Goal: Find specific page/section: Find specific page/section

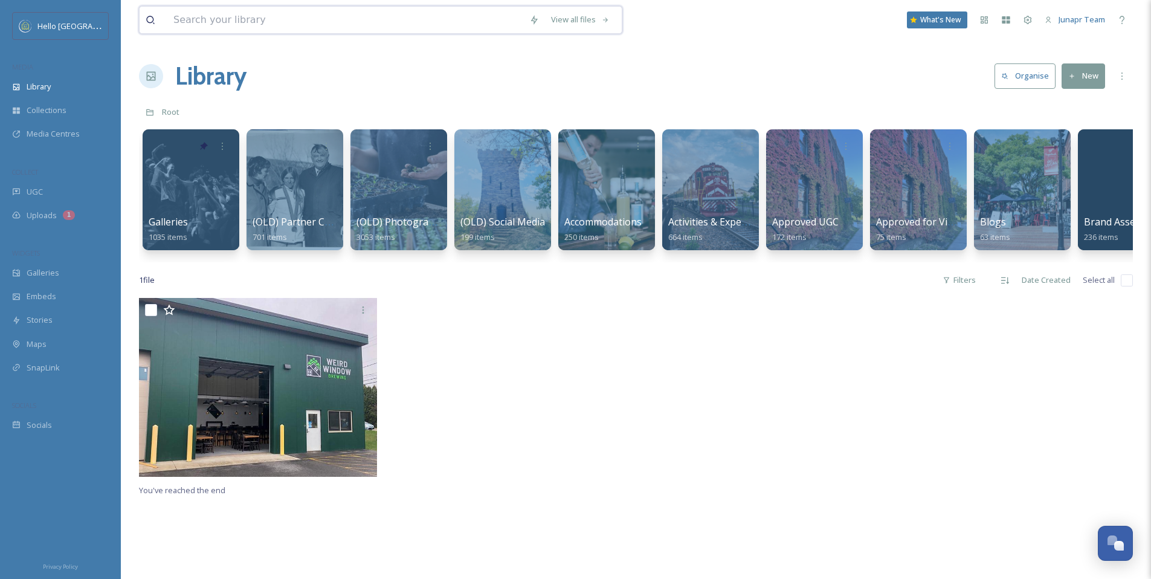
click at [257, 21] on input at bounding box center [345, 20] width 356 height 27
type input "[GEOGRAPHIC_DATA]"
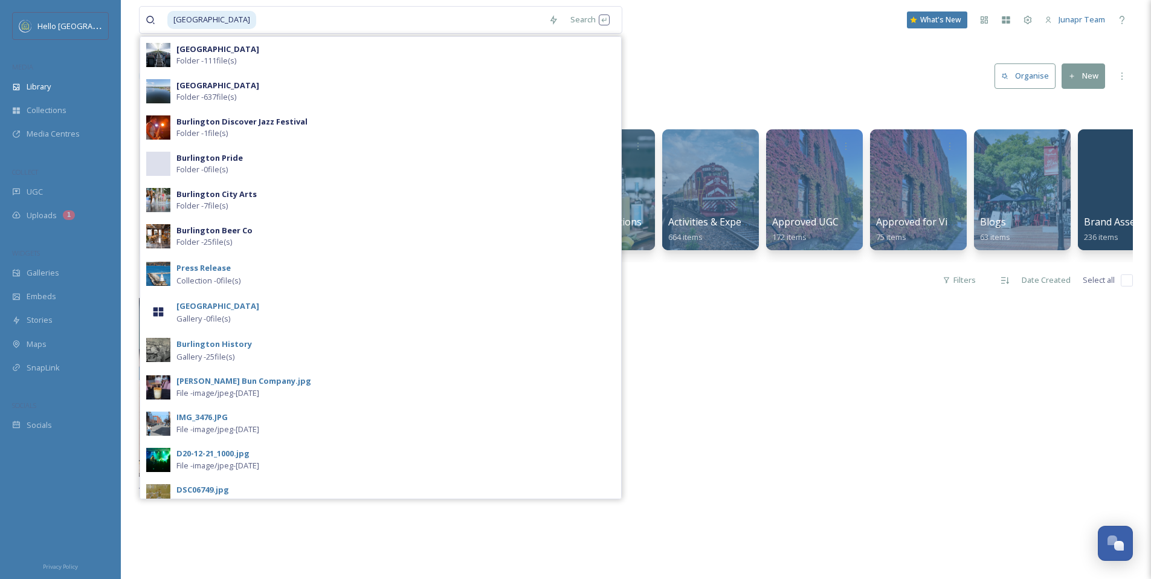
click at [848, 413] on div at bounding box center [761, 390] width 244 height 185
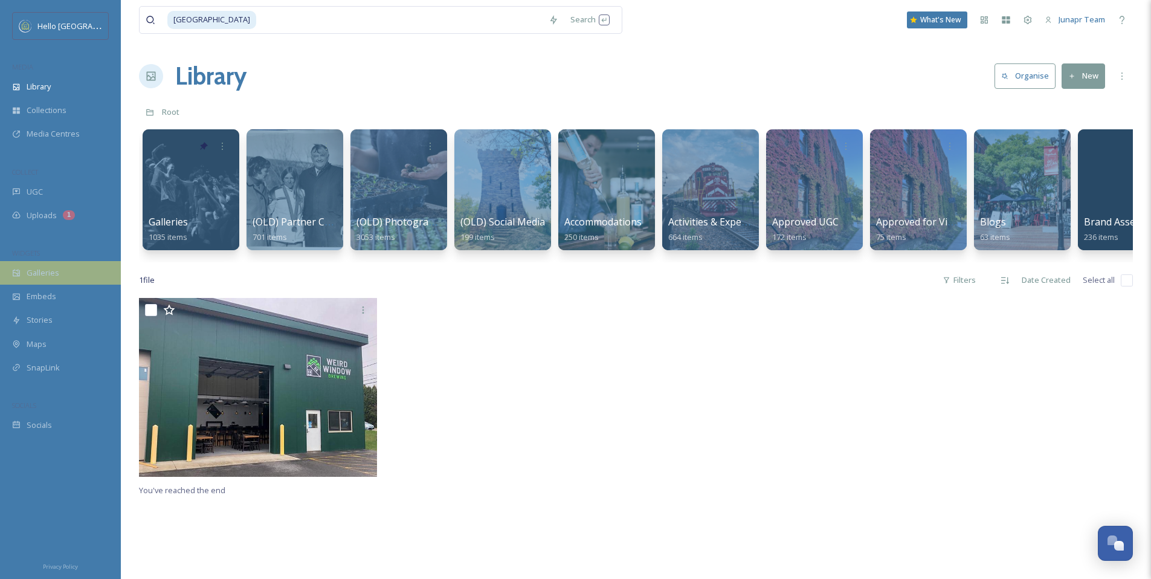
click at [40, 276] on span "Galleries" at bounding box center [43, 272] width 33 height 11
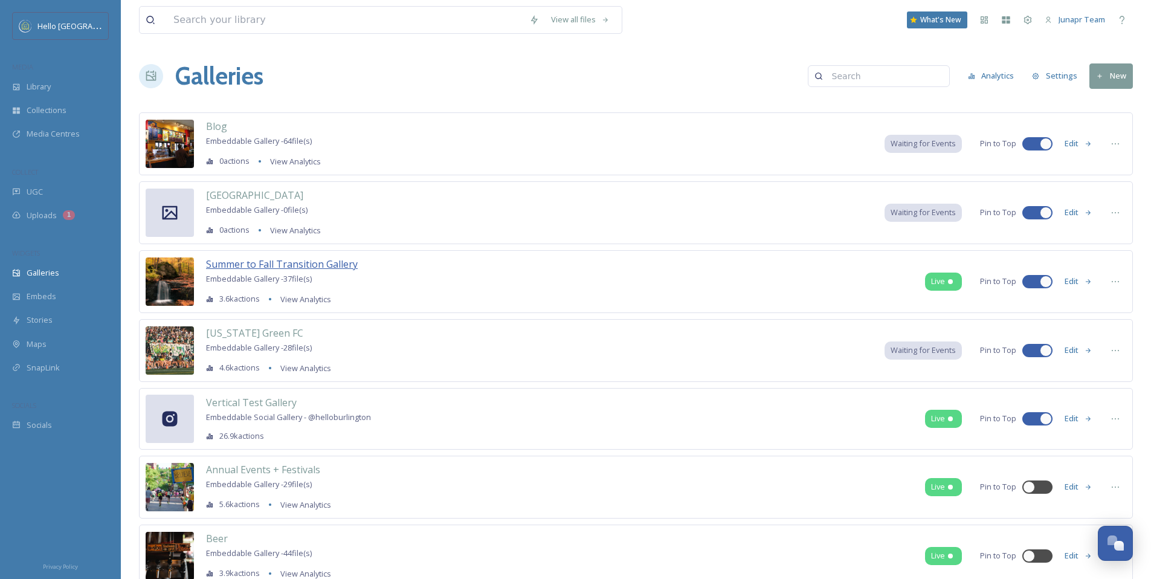
click at [311, 262] on span "Summer to Fall Transition Gallery" at bounding box center [282, 263] width 152 height 13
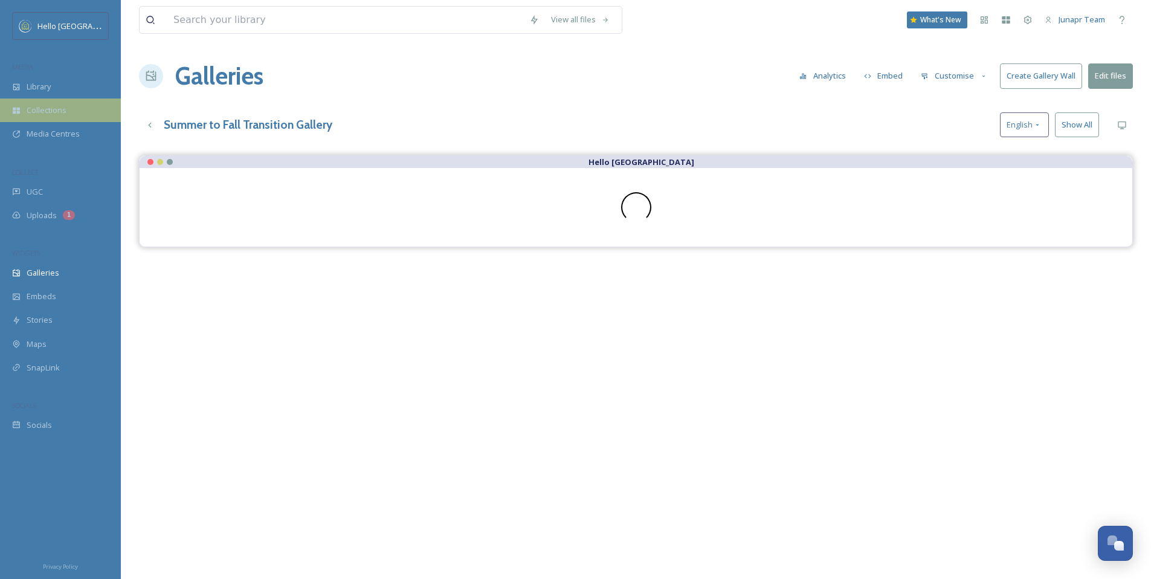
click at [58, 114] on span "Collections" at bounding box center [47, 110] width 40 height 11
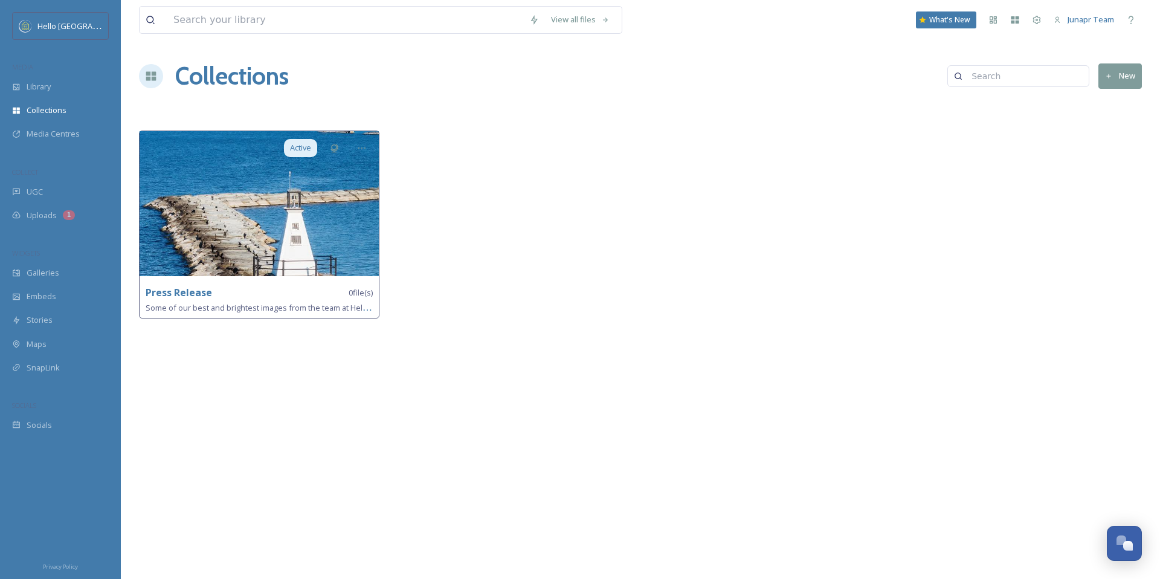
click at [306, 247] on img at bounding box center [259, 203] width 239 height 145
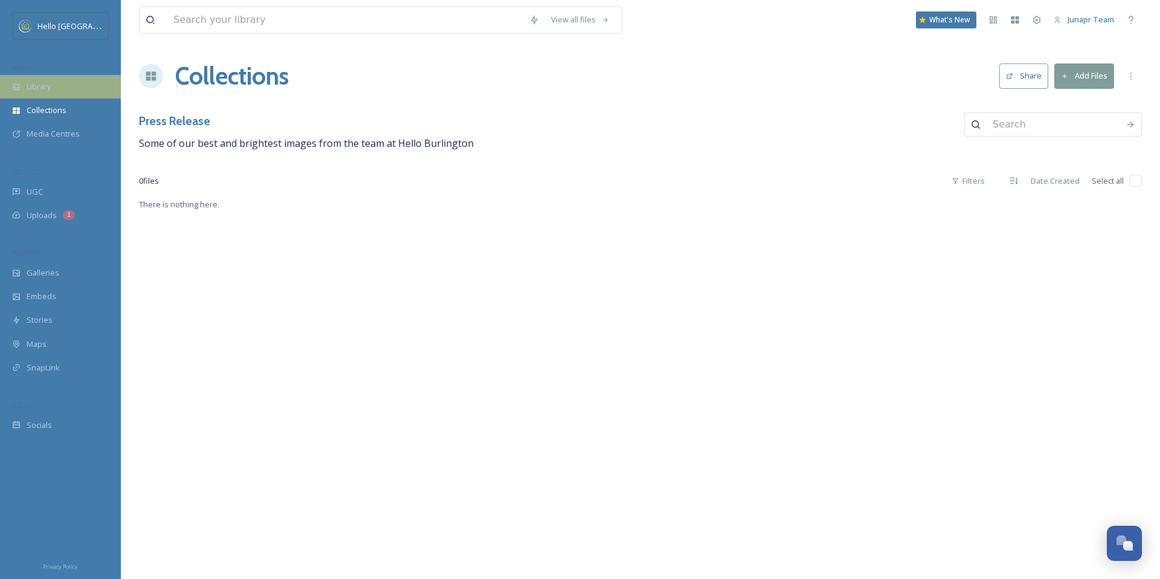
click at [28, 81] on span "Library" at bounding box center [39, 86] width 24 height 11
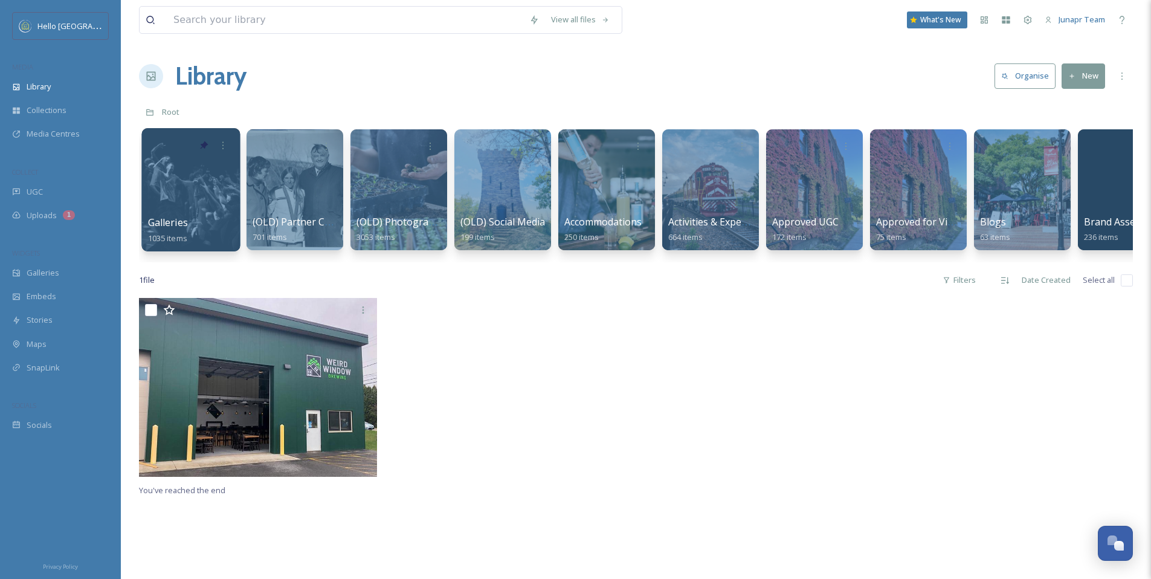
click at [190, 189] on div at bounding box center [190, 189] width 99 height 123
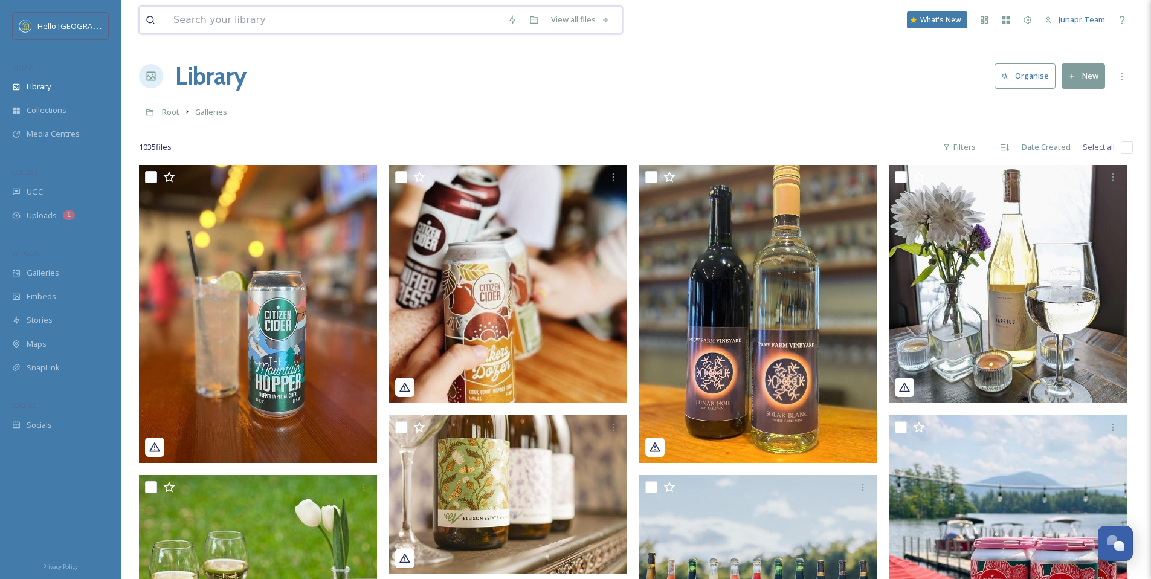
click at [238, 26] on input at bounding box center [334, 20] width 334 height 27
type input "doubletree"
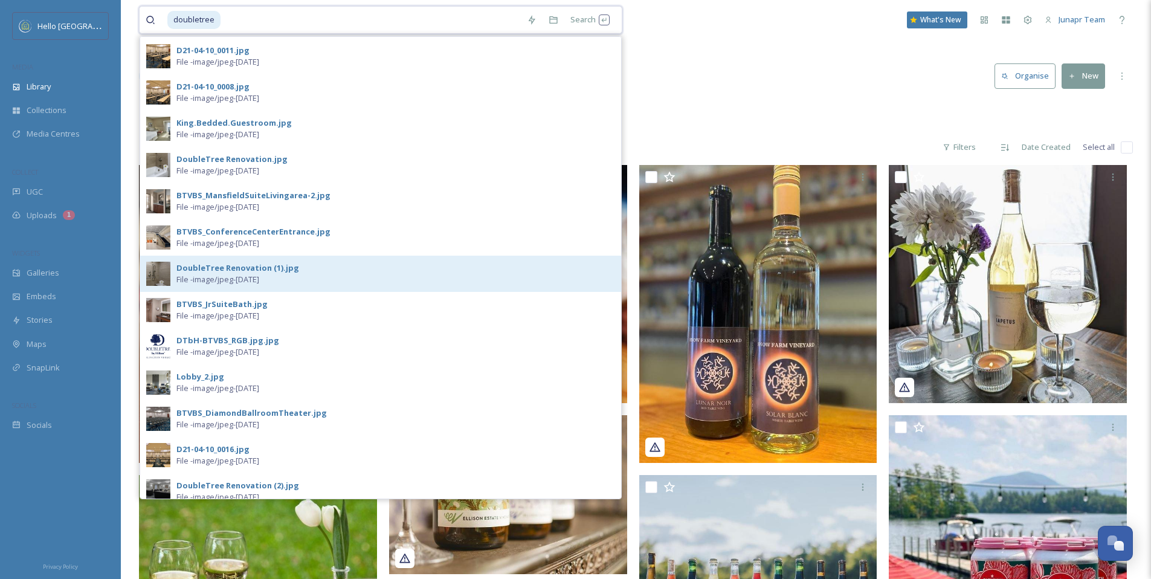
scroll to position [152, 0]
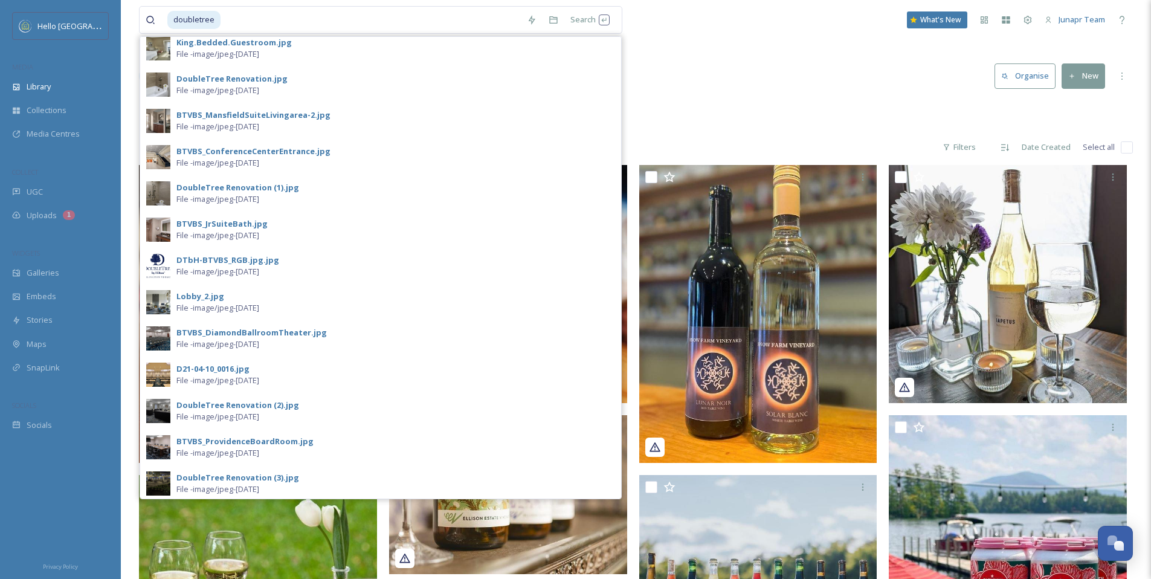
click at [259, 348] on span "File - image/jpeg - [DATE]" at bounding box center [217, 343] width 83 height 11
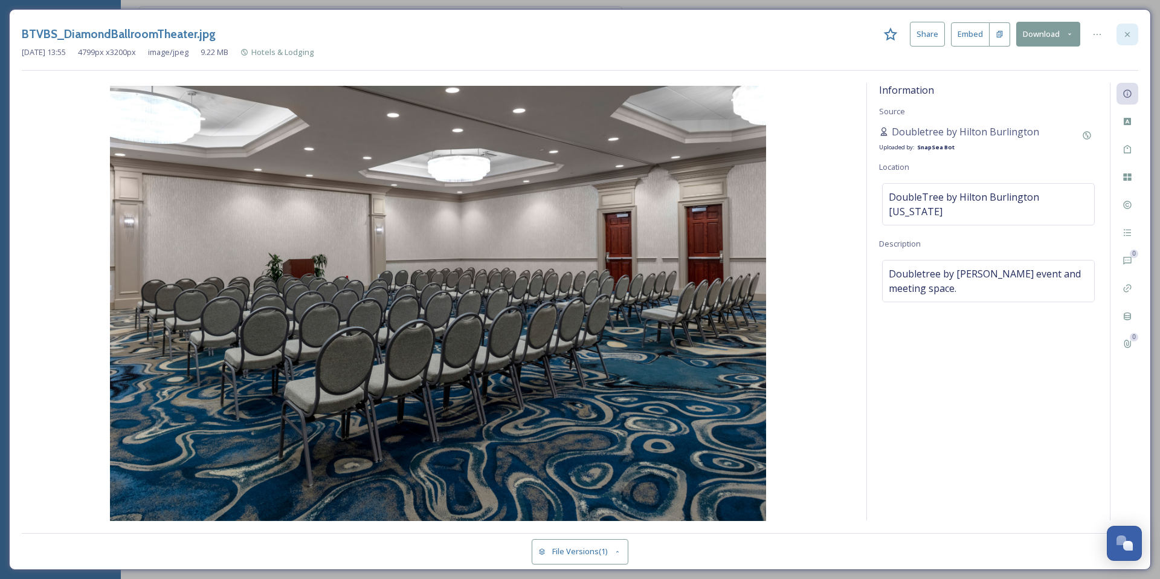
click at [1127, 37] on icon at bounding box center [1128, 35] width 10 height 10
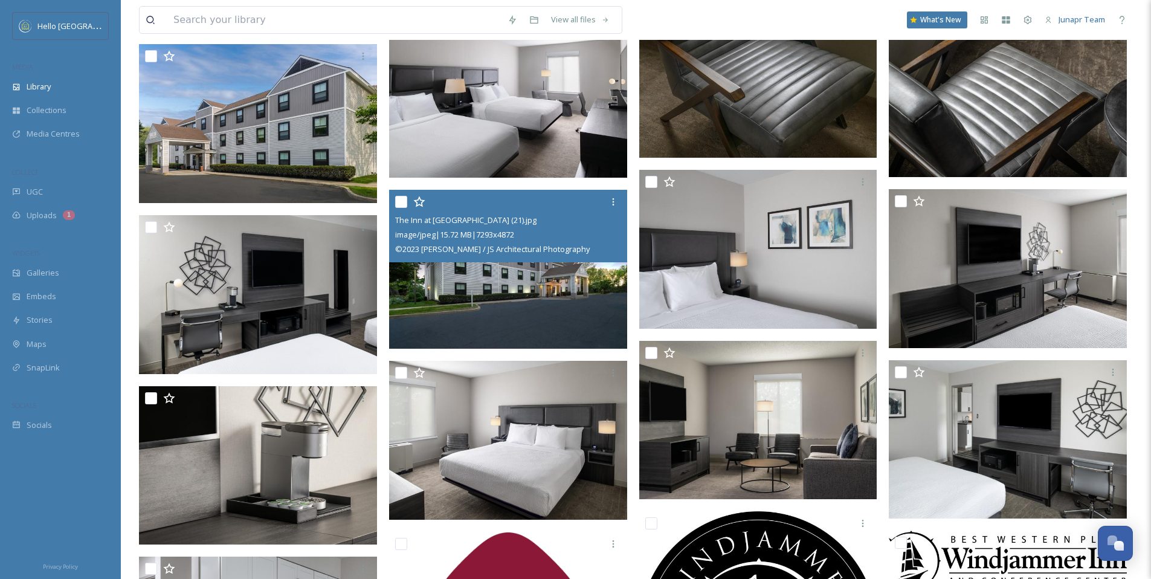
scroll to position [714, 0]
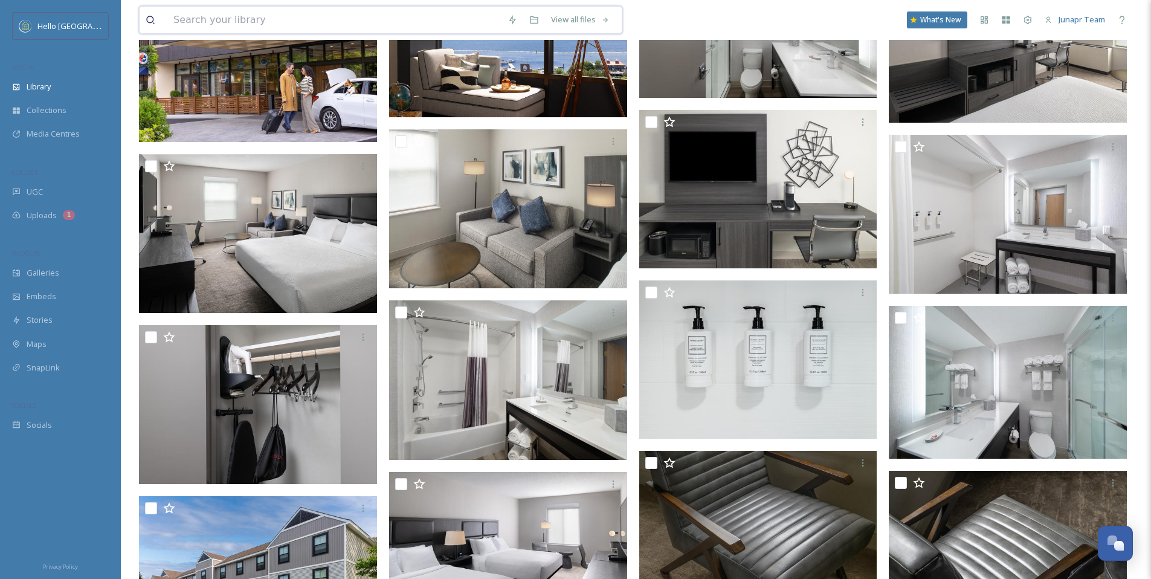
click at [248, 21] on input at bounding box center [334, 20] width 334 height 27
click at [218, 20] on input at bounding box center [334, 20] width 334 height 27
type input "[GEOGRAPHIC_DATA]"
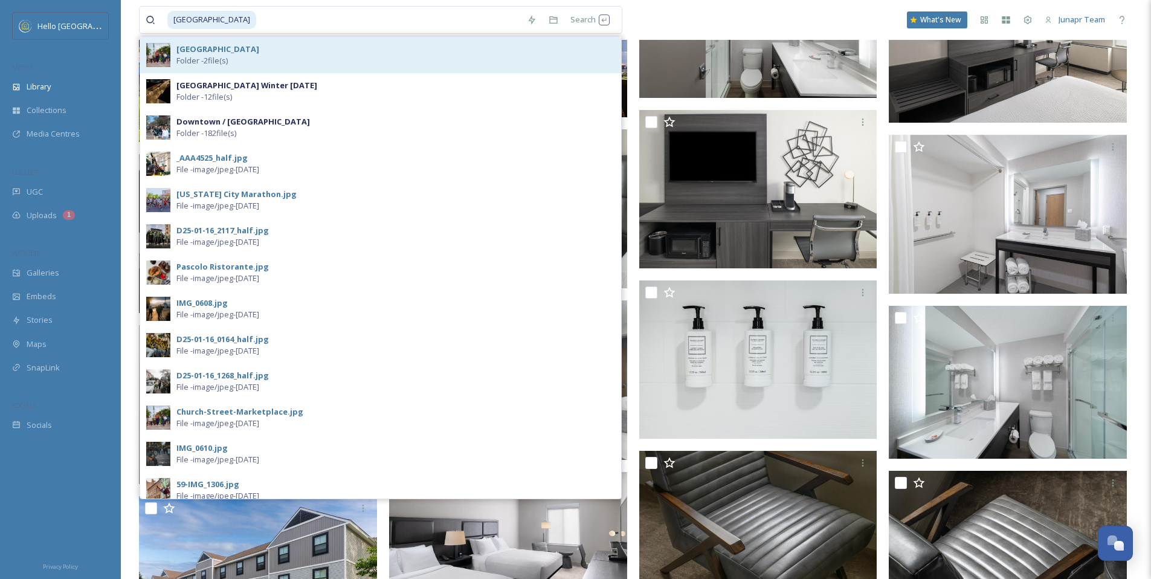
click at [226, 52] on strong "[GEOGRAPHIC_DATA]" at bounding box center [217, 49] width 83 height 11
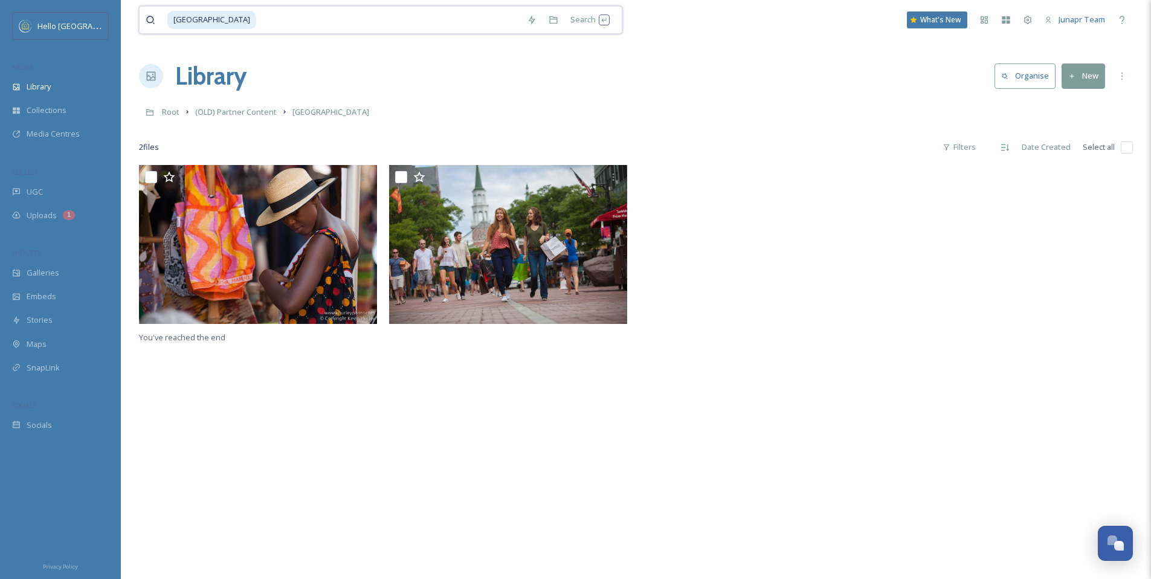
click at [257, 22] on input at bounding box center [389, 20] width 264 height 27
drag, startPoint x: 310, startPoint y: 29, endPoint x: 142, endPoint y: 23, distance: 168.1
click at [142, 23] on div "church street Search" at bounding box center [380, 20] width 483 height 28
type input "c"
type input "lake champlain"
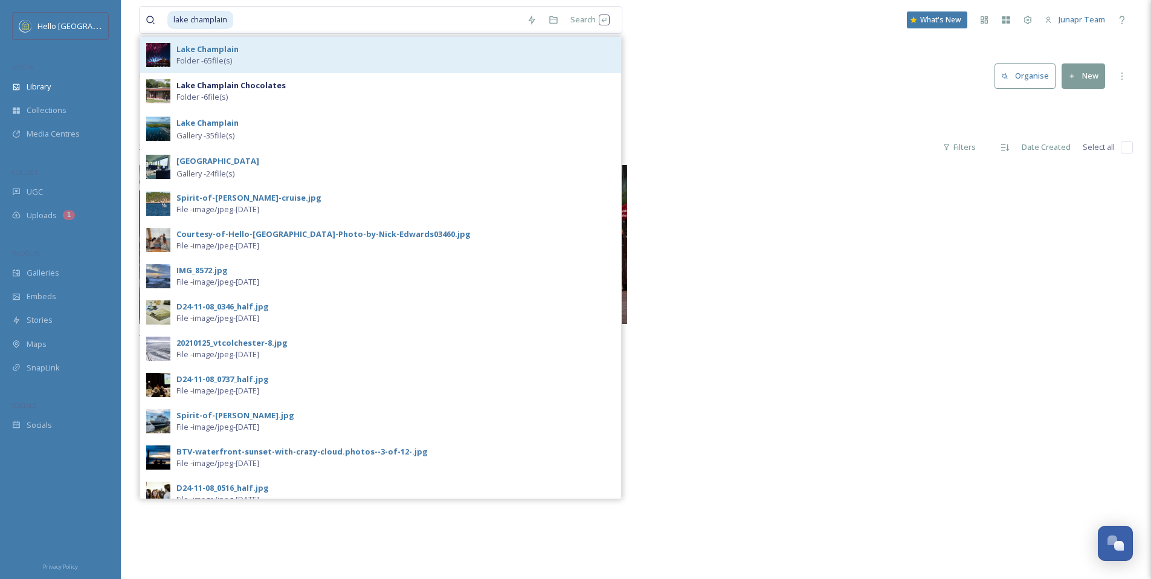
click at [229, 51] on strong "Lake Champlain" at bounding box center [207, 49] width 62 height 11
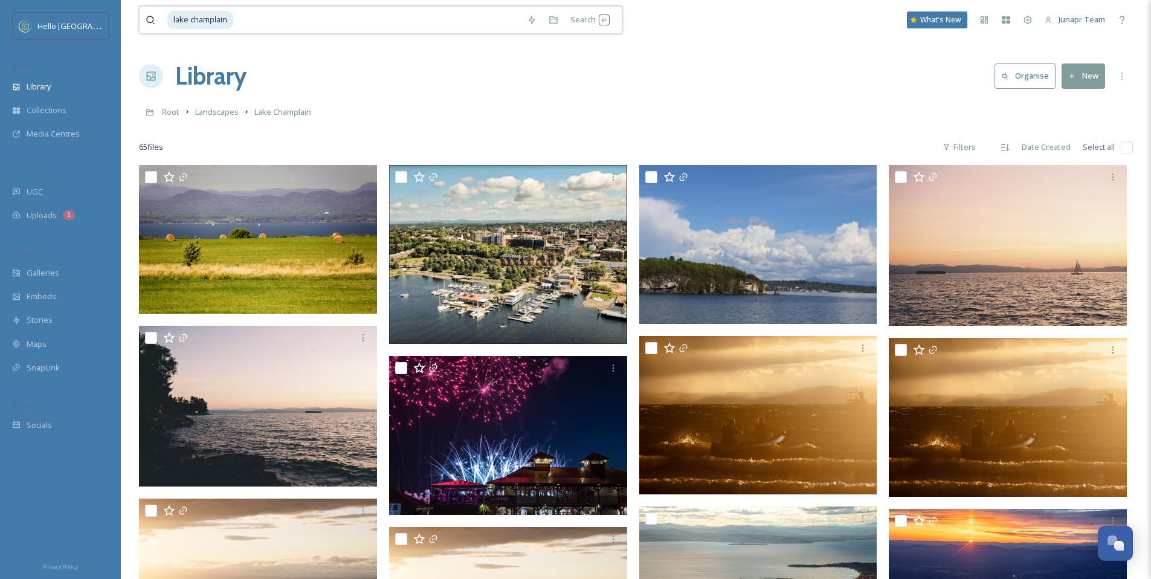
click at [265, 25] on input at bounding box center [377, 20] width 286 height 27
type input "l"
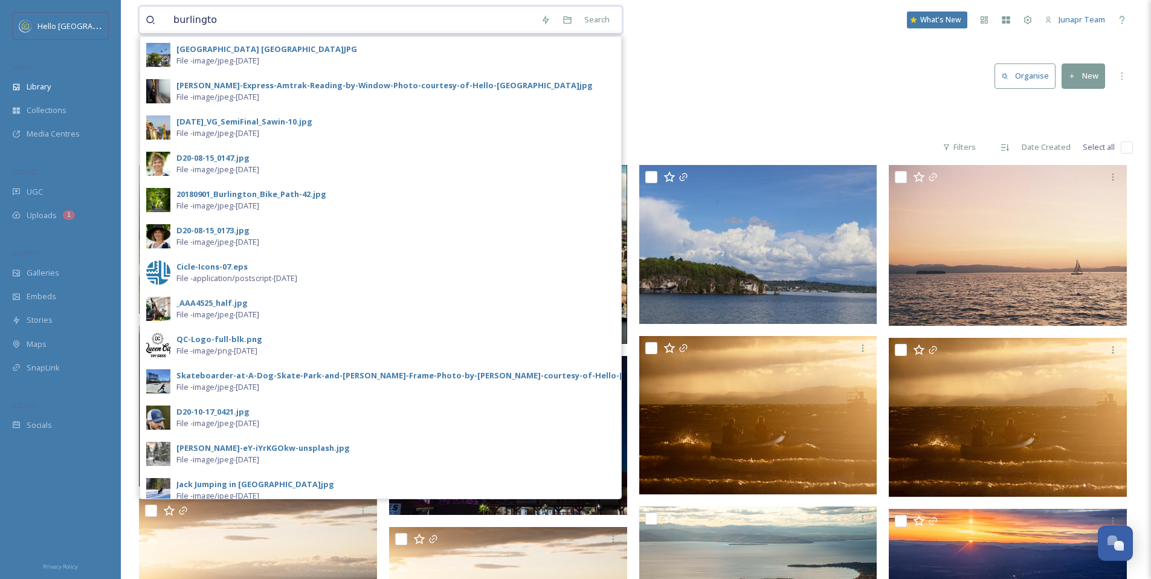
type input "[GEOGRAPHIC_DATA]"
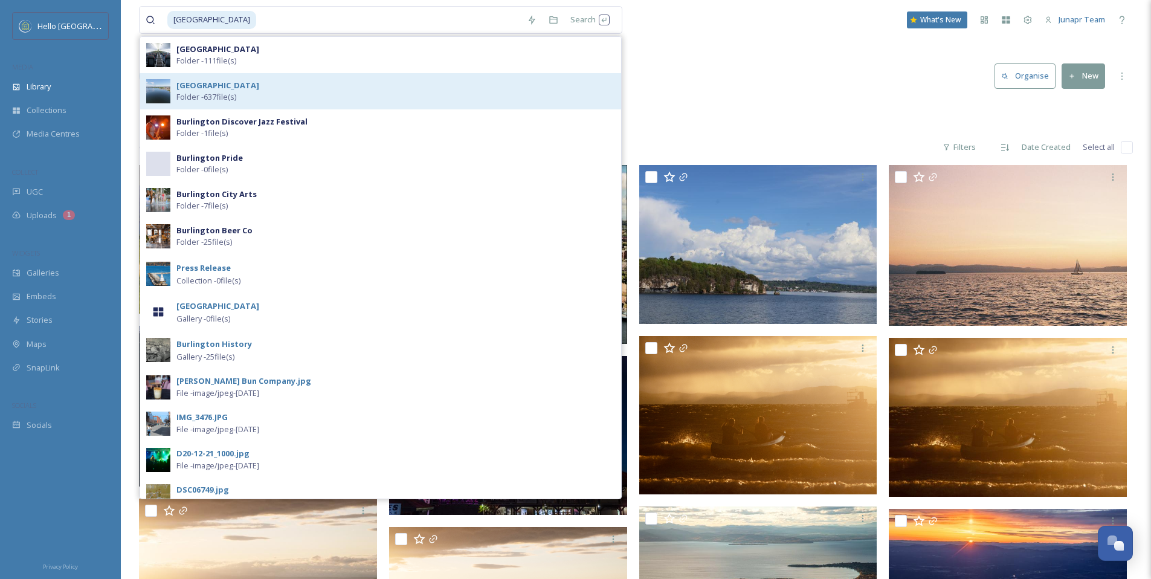
click at [230, 96] on span "Folder - 637 file(s)" at bounding box center [206, 96] width 60 height 11
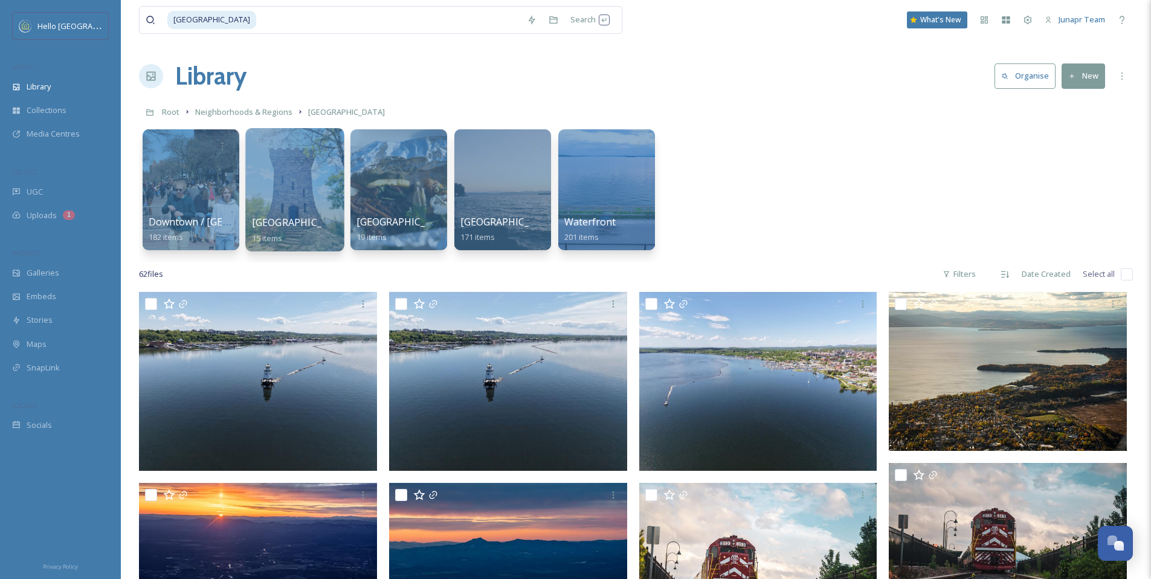
click at [294, 227] on span "[GEOGRAPHIC_DATA]" at bounding box center [301, 222] width 99 height 13
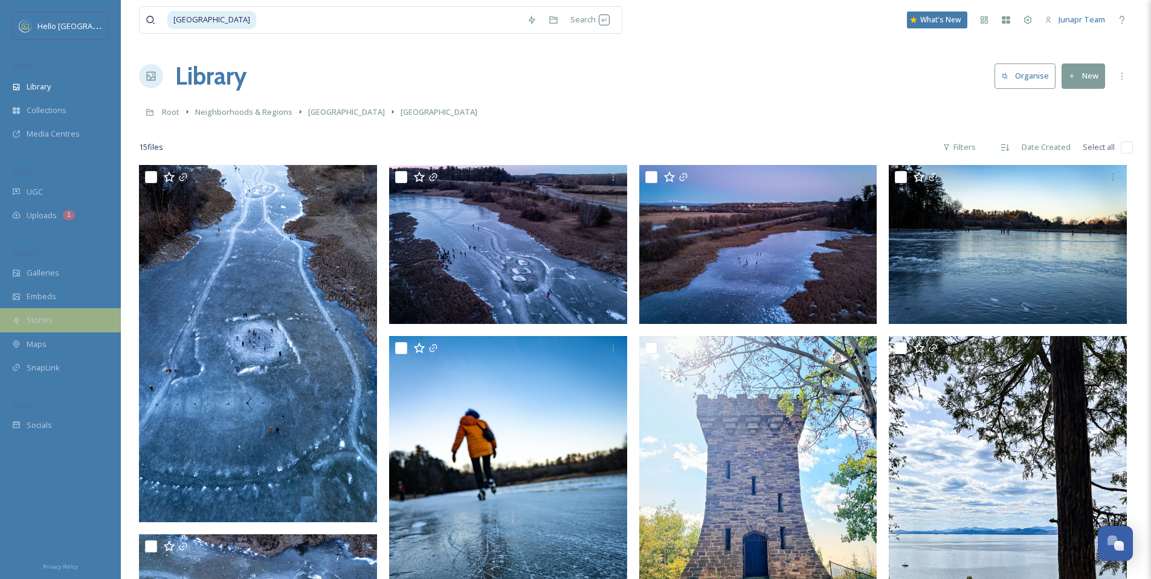
click at [51, 323] on div "Stories" at bounding box center [60, 320] width 121 height 24
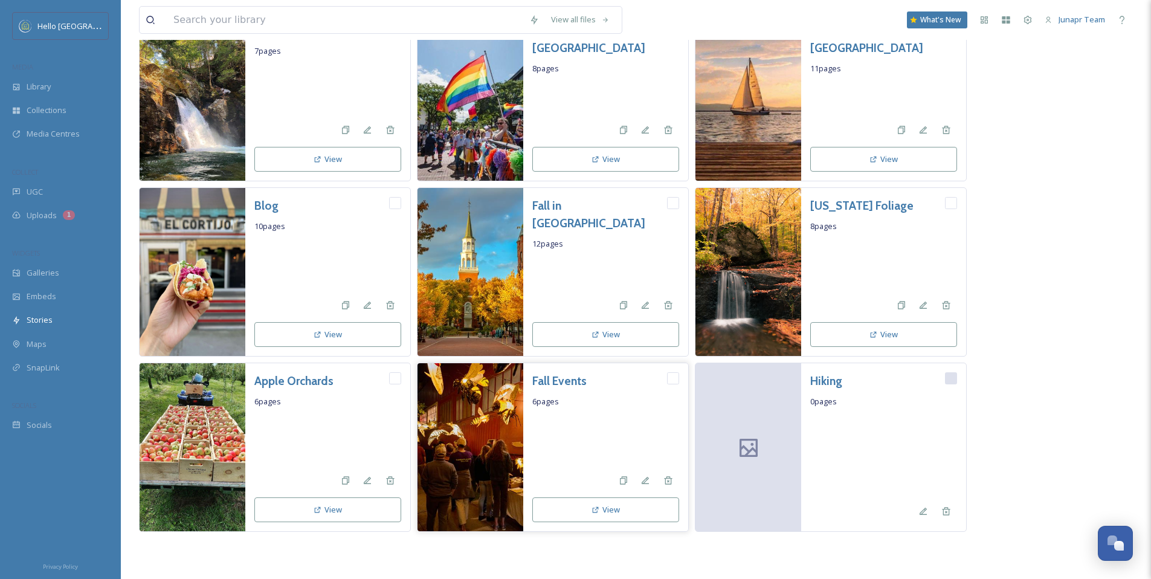
scroll to position [393, 0]
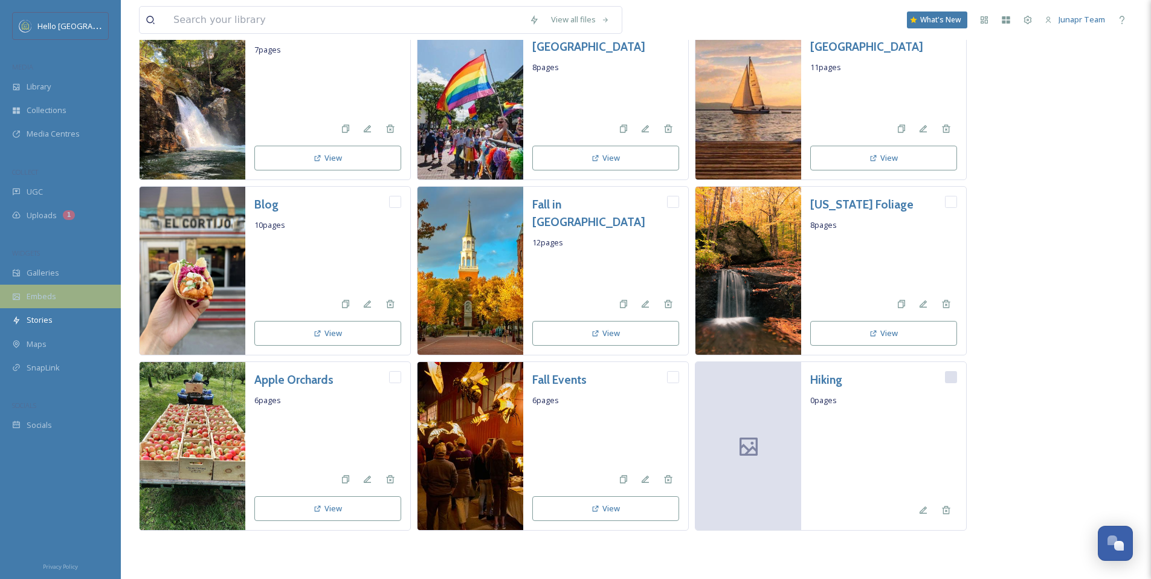
click at [46, 295] on span "Embeds" at bounding box center [42, 296] width 30 height 11
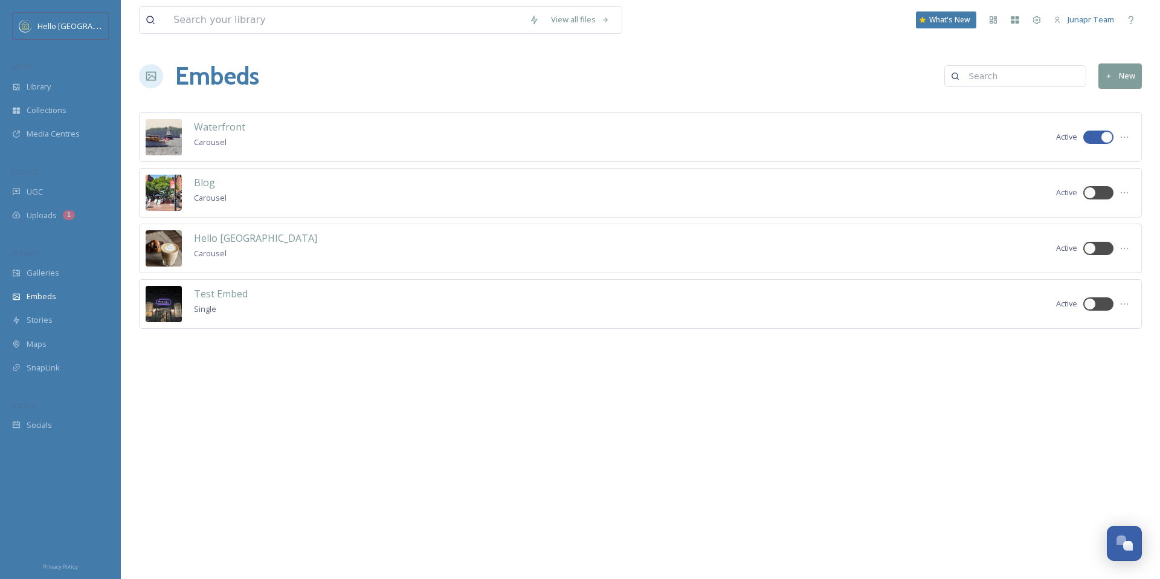
click at [243, 195] on div "Blog Carousel Active" at bounding box center [640, 193] width 1003 height 50
click at [166, 202] on img at bounding box center [164, 193] width 36 height 36
click at [209, 184] on span "Blog" at bounding box center [204, 182] width 21 height 13
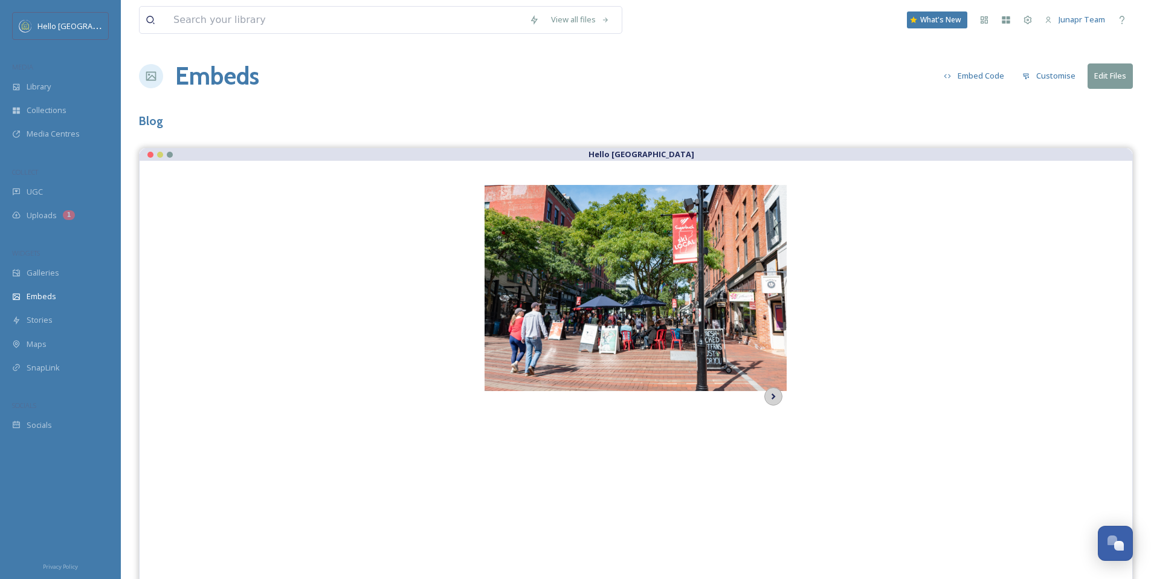
click at [774, 399] on icon at bounding box center [773, 396] width 17 height 18
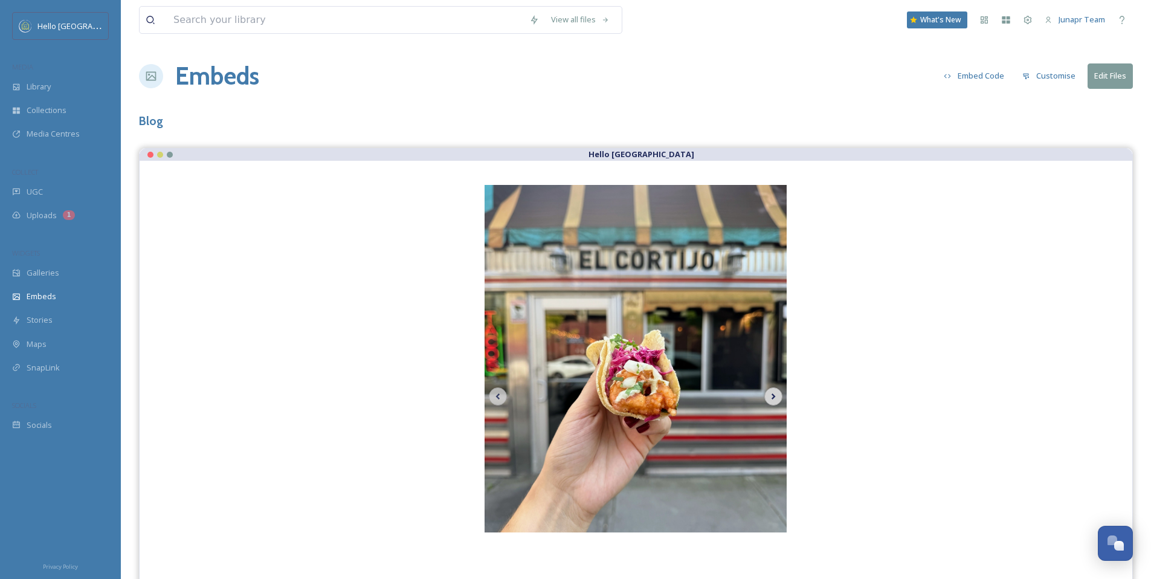
click at [774, 399] on icon at bounding box center [773, 396] width 17 height 18
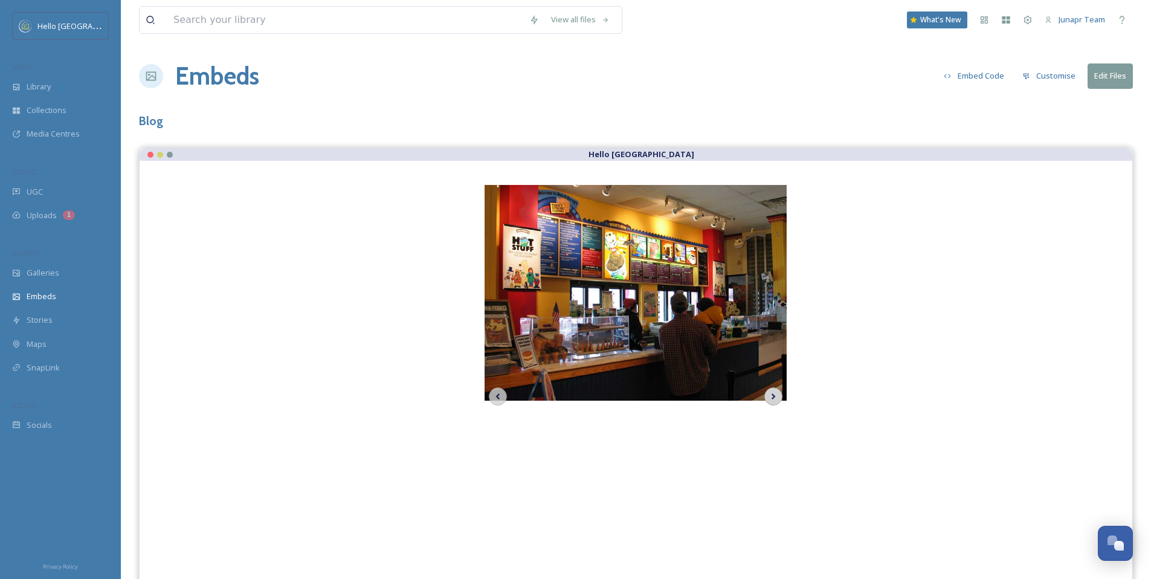
click at [774, 399] on icon at bounding box center [773, 396] width 17 height 18
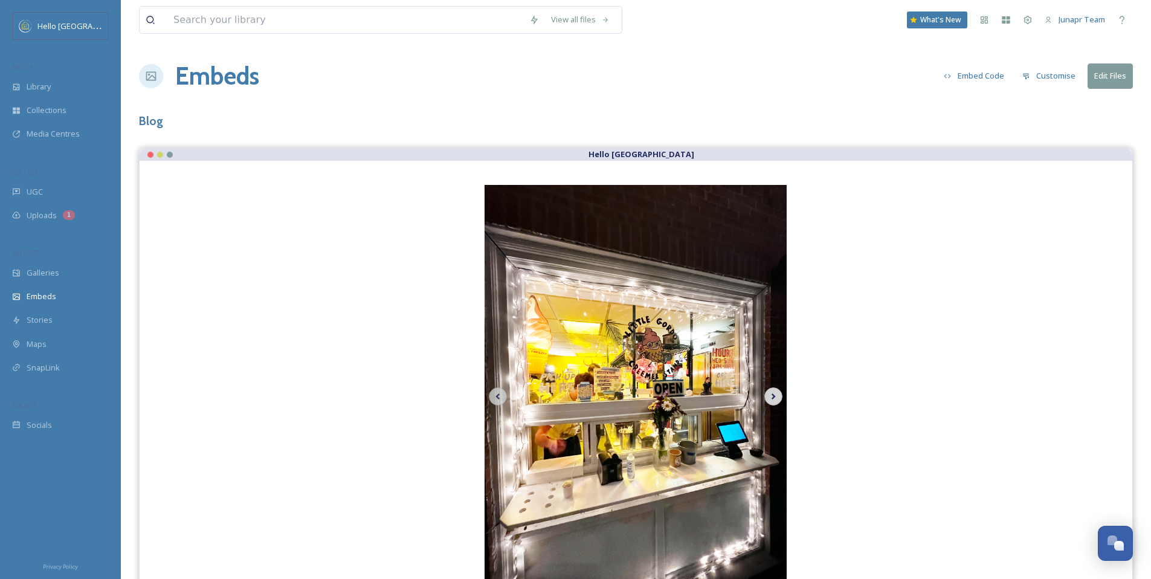
click at [774, 399] on icon at bounding box center [773, 396] width 17 height 18
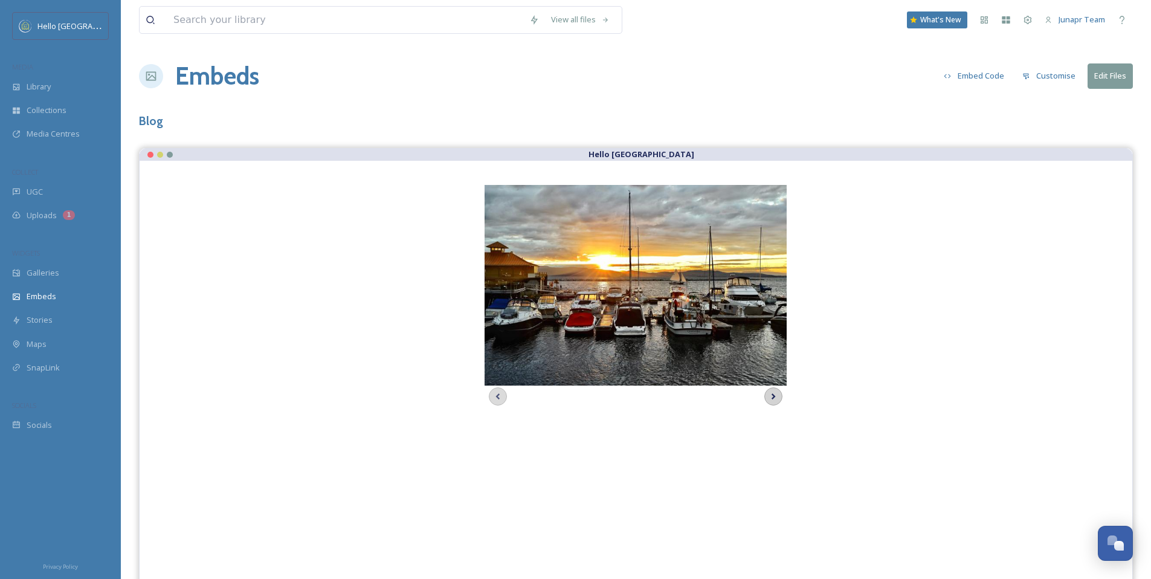
click at [774, 399] on icon at bounding box center [773, 396] width 17 height 18
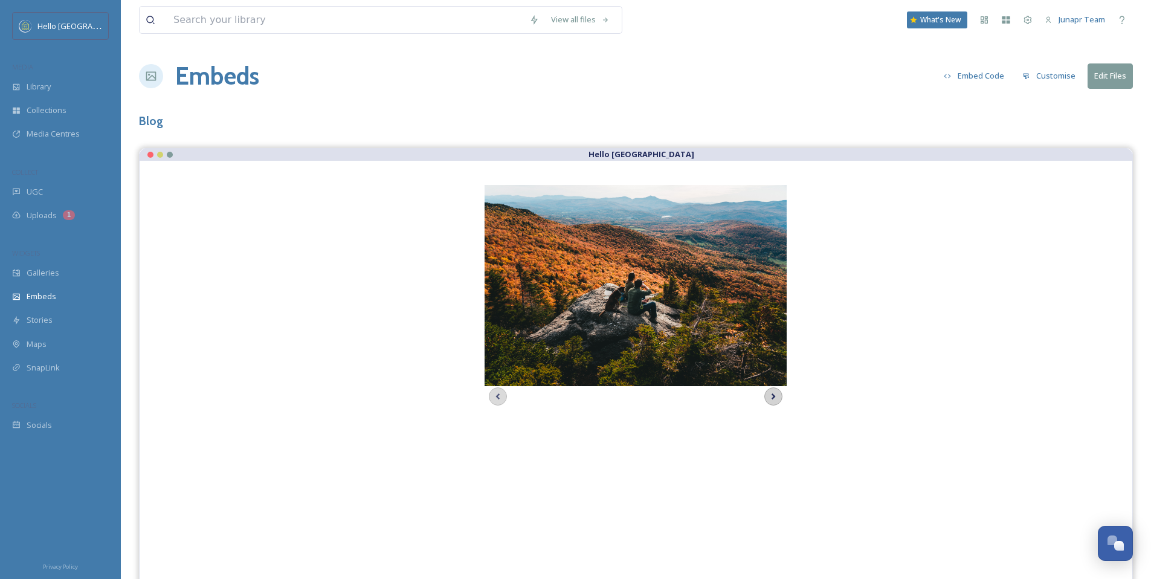
click at [774, 399] on icon at bounding box center [773, 396] width 17 height 18
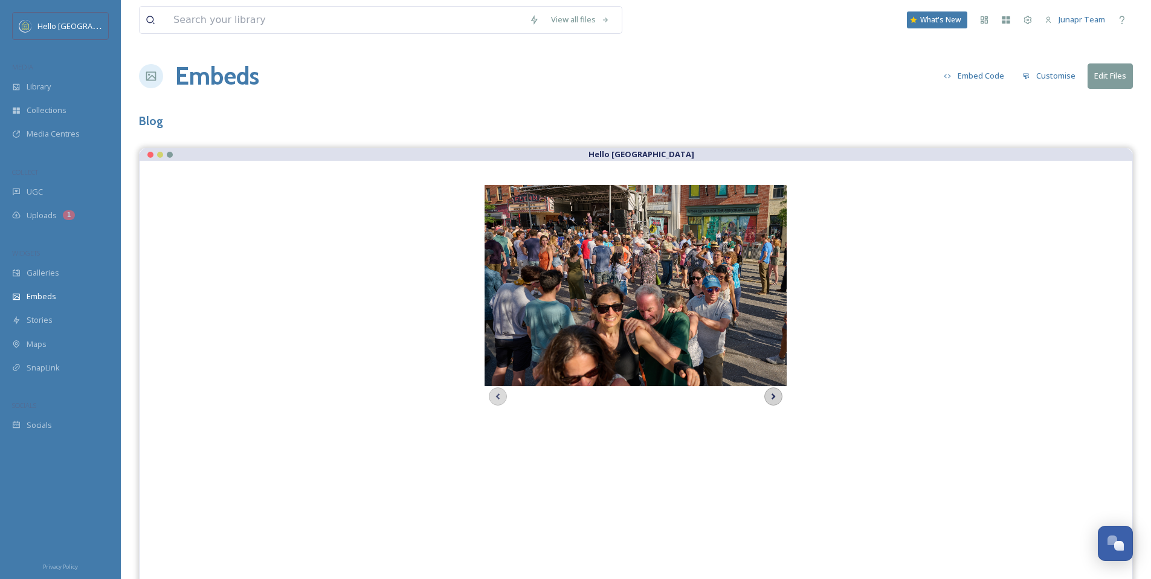
click at [774, 399] on icon at bounding box center [773, 396] width 17 height 18
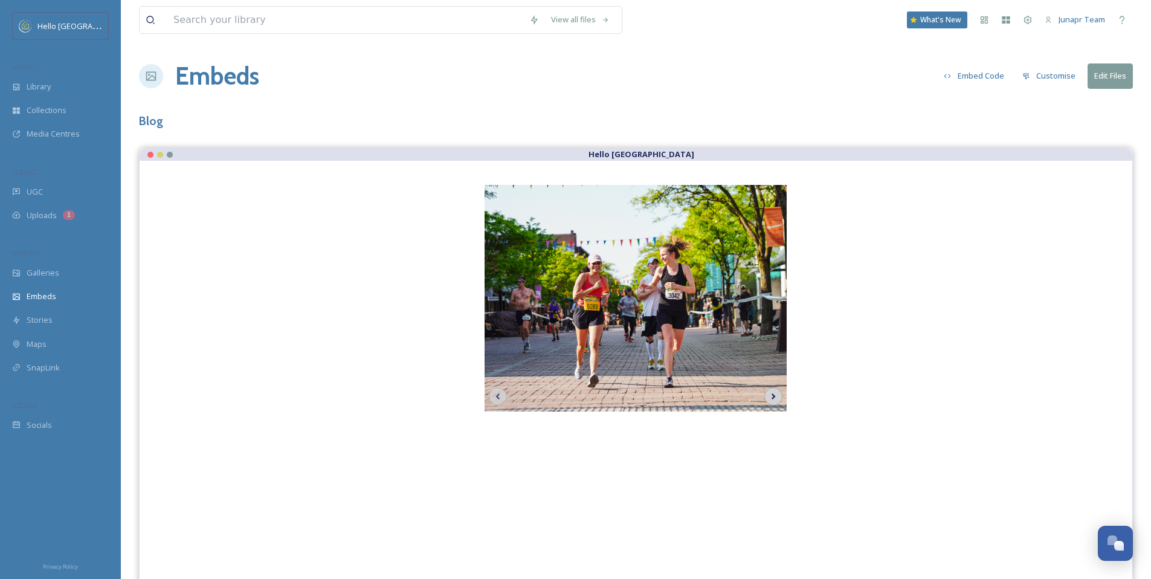
click at [774, 399] on icon at bounding box center [773, 396] width 17 height 18
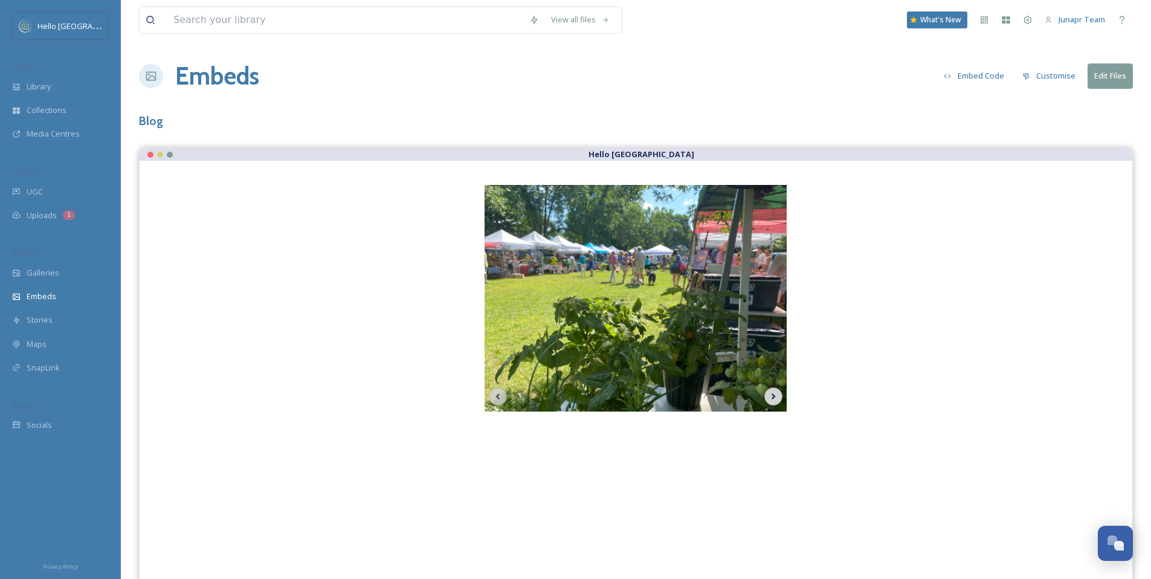
click at [774, 399] on icon at bounding box center [773, 396] width 17 height 18
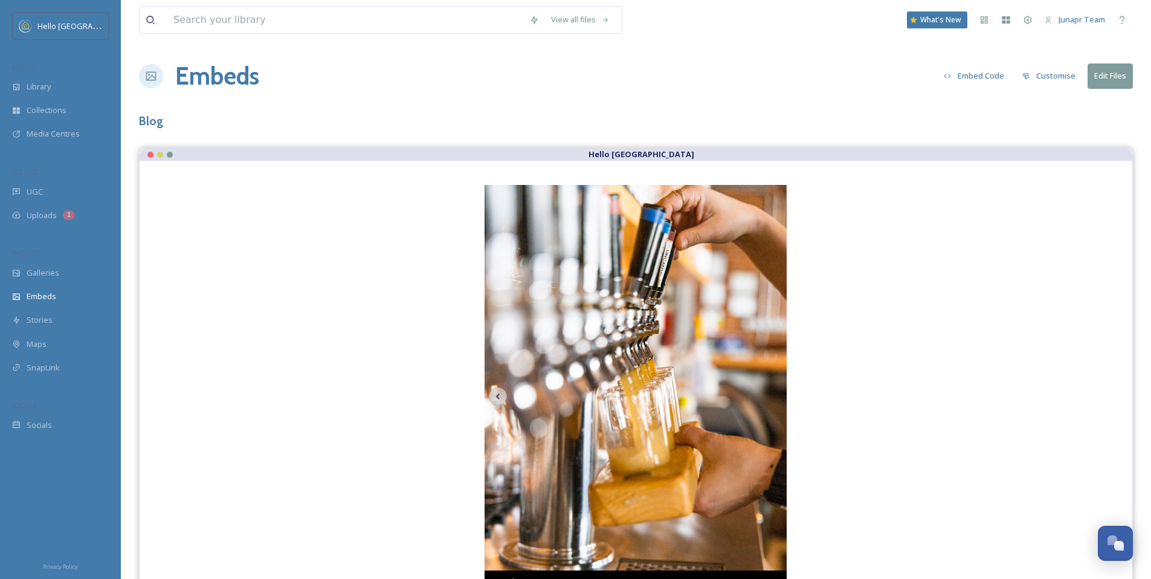
click at [774, 399] on img at bounding box center [636, 411] width 302 height 453
click at [176, 403] on div "Hello Burlington [DATE] @backroadramblers ([PERSON_NAME]) Hello Burlington [PER…" at bounding box center [636, 396] width 944 height 423
click at [357, 104] on div "View all files What's New Junapr Team Embeds Embed Code Customise Edit Files Bl…" at bounding box center [636, 316] width 1030 height 633
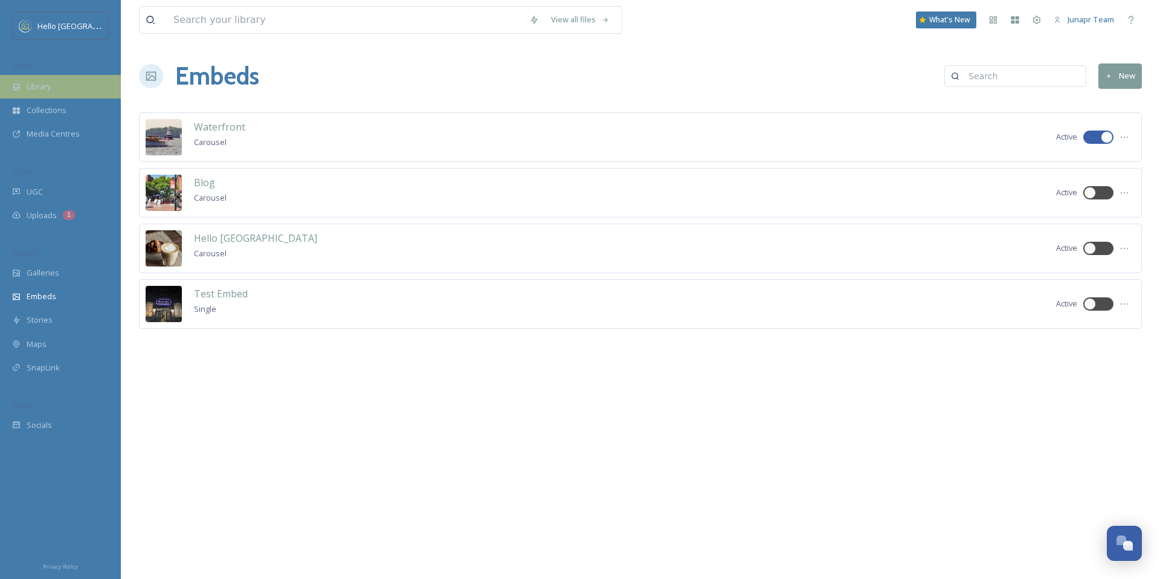
click at [28, 87] on span "Library" at bounding box center [39, 86] width 24 height 11
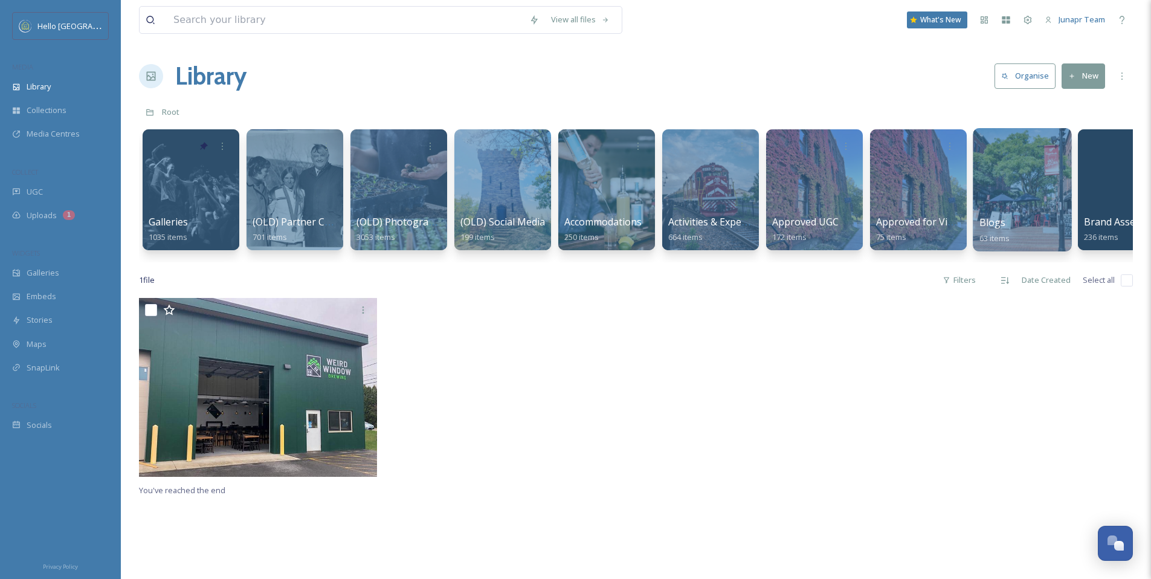
click at [1038, 210] on div at bounding box center [1022, 189] width 99 height 123
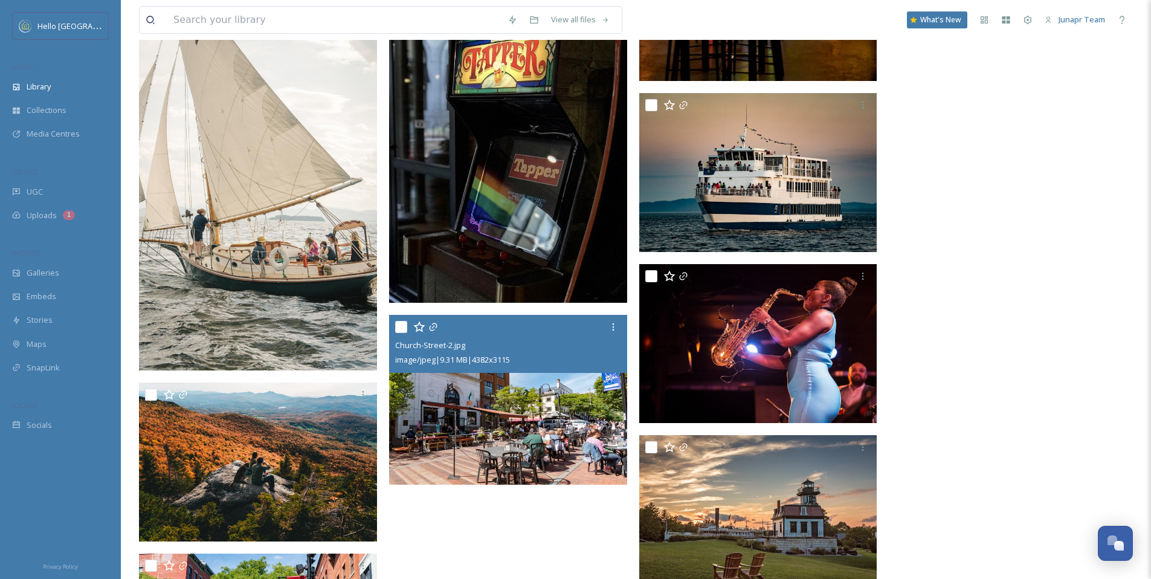
scroll to position [3305, 0]
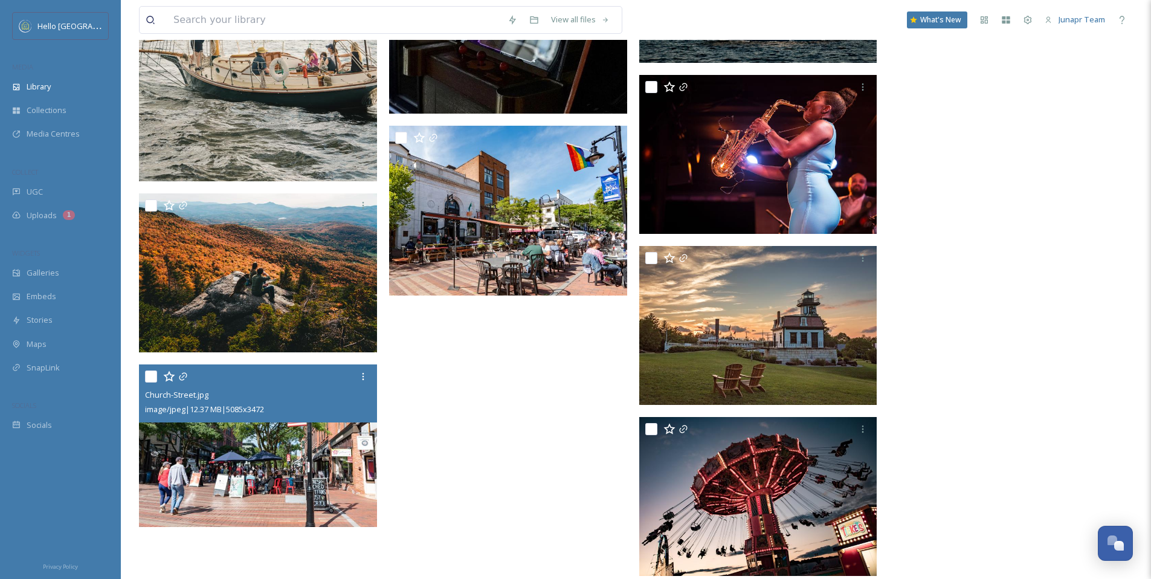
click at [213, 476] on img at bounding box center [258, 445] width 238 height 163
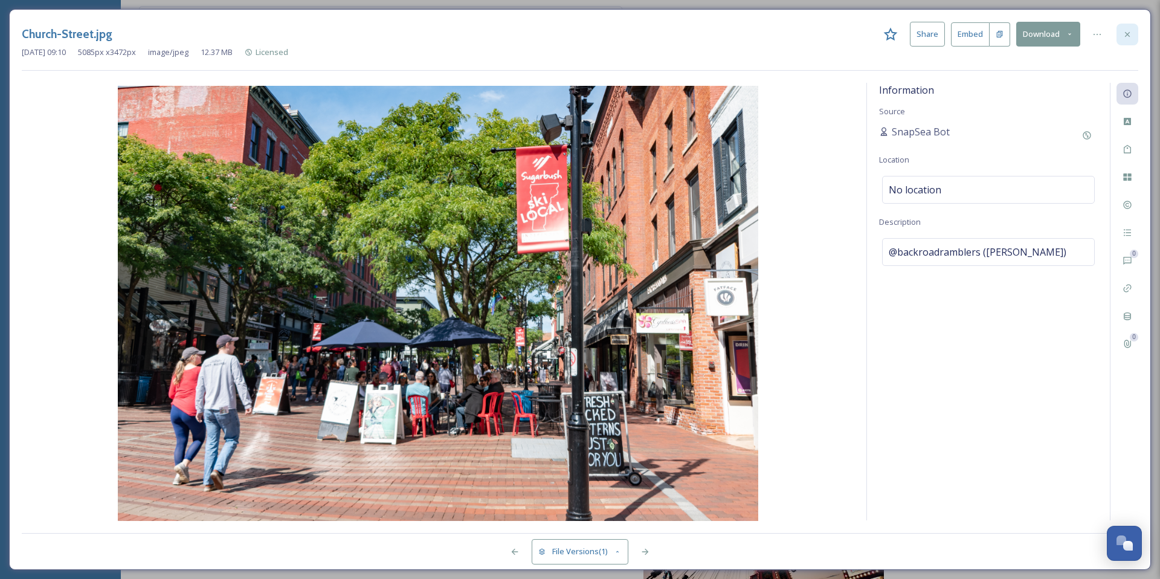
click at [1129, 34] on icon at bounding box center [1128, 35] width 10 height 10
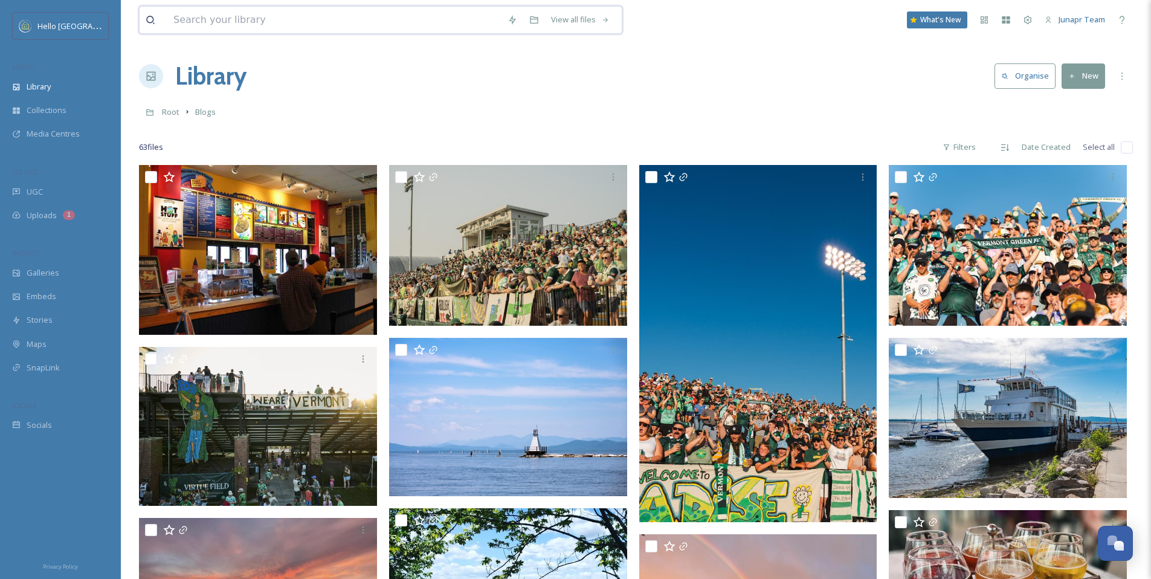
click at [280, 25] on input at bounding box center [334, 20] width 334 height 27
type input "[GEOGRAPHIC_DATA]"
click at [716, 66] on div "Library Organise New" at bounding box center [636, 76] width 994 height 36
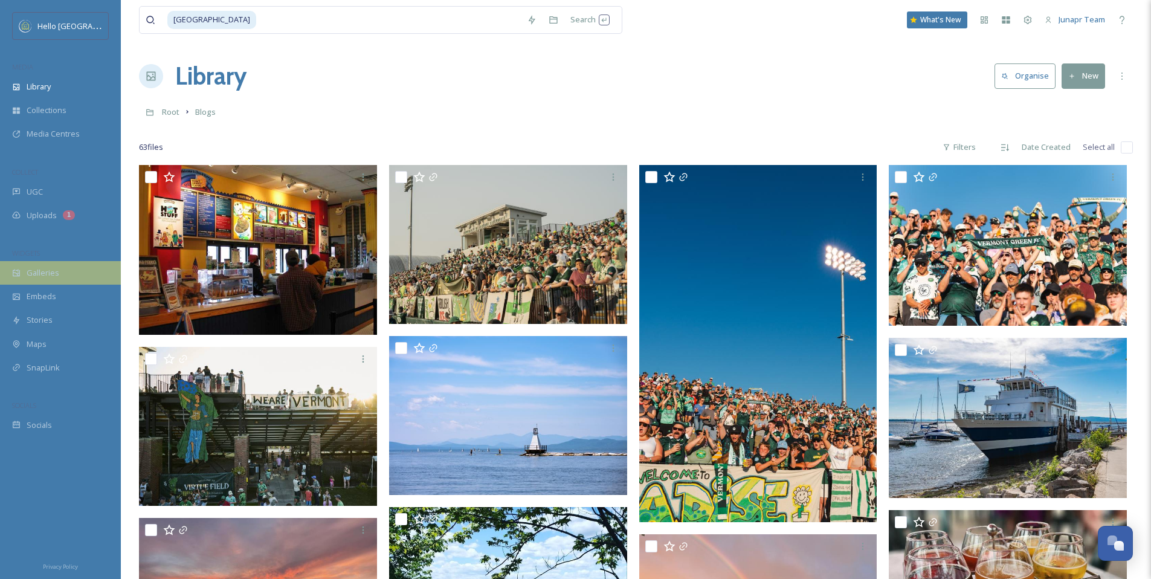
click at [45, 276] on span "Galleries" at bounding box center [43, 272] width 33 height 11
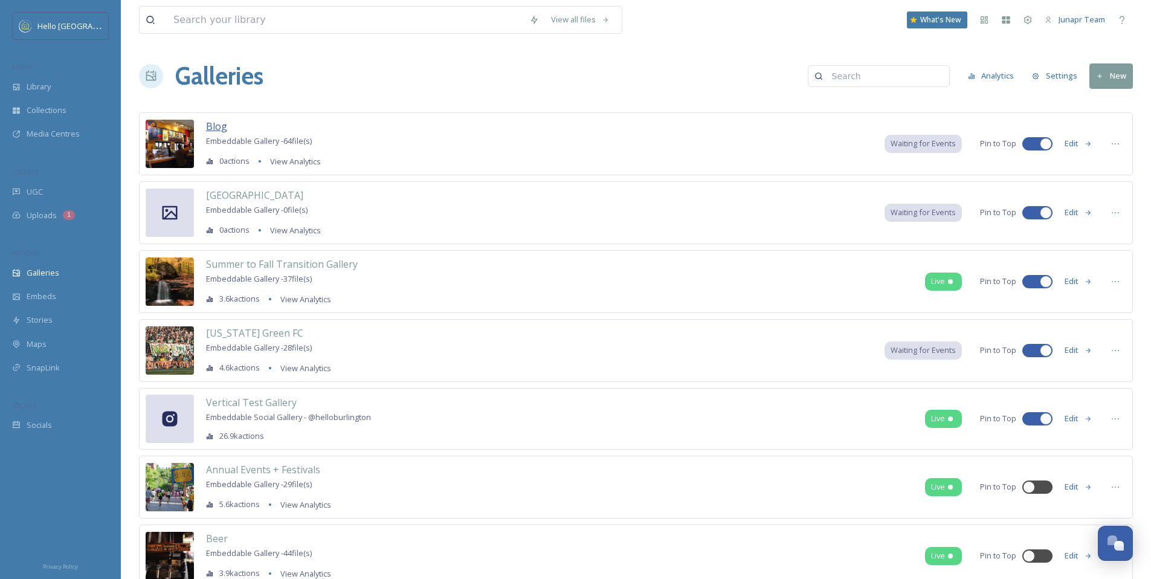
click at [216, 124] on span "Blog" at bounding box center [216, 126] width 21 height 13
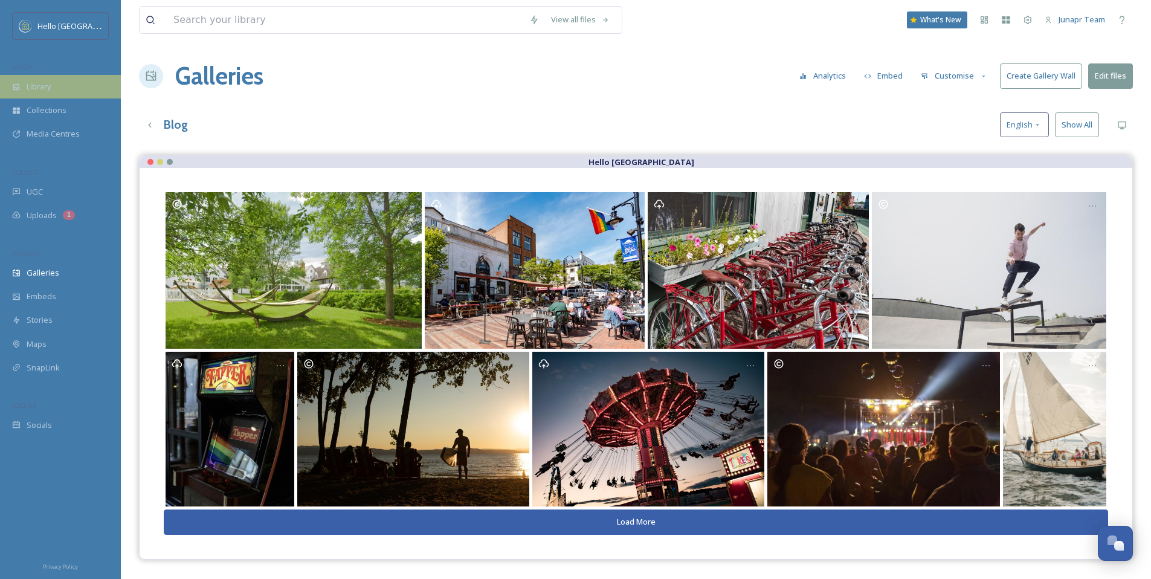
click at [53, 83] on div "Library" at bounding box center [60, 87] width 121 height 24
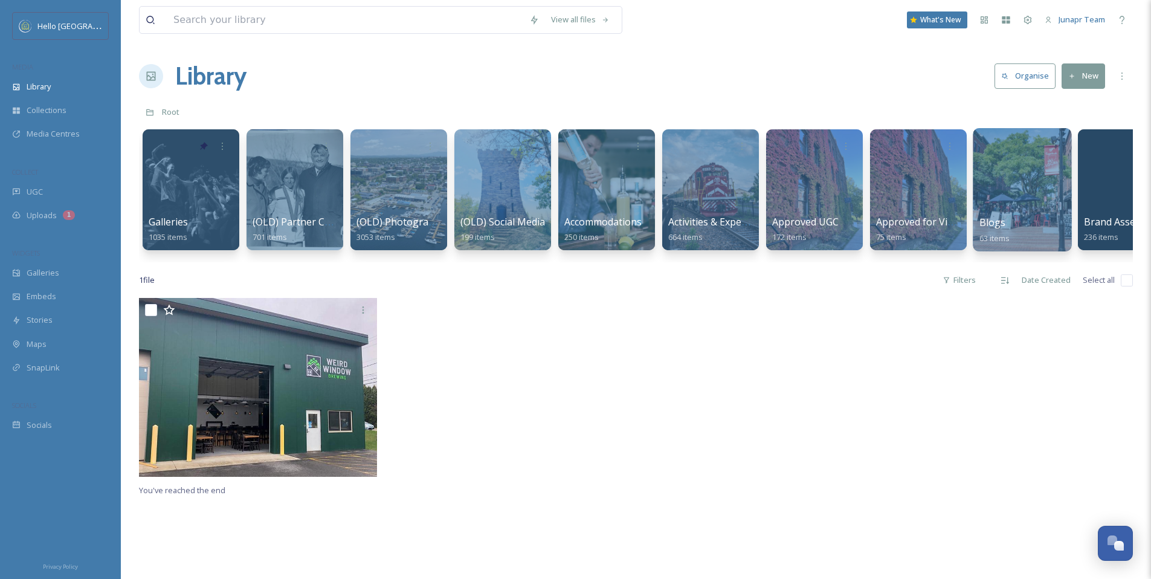
click at [1015, 185] on div at bounding box center [1022, 189] width 99 height 123
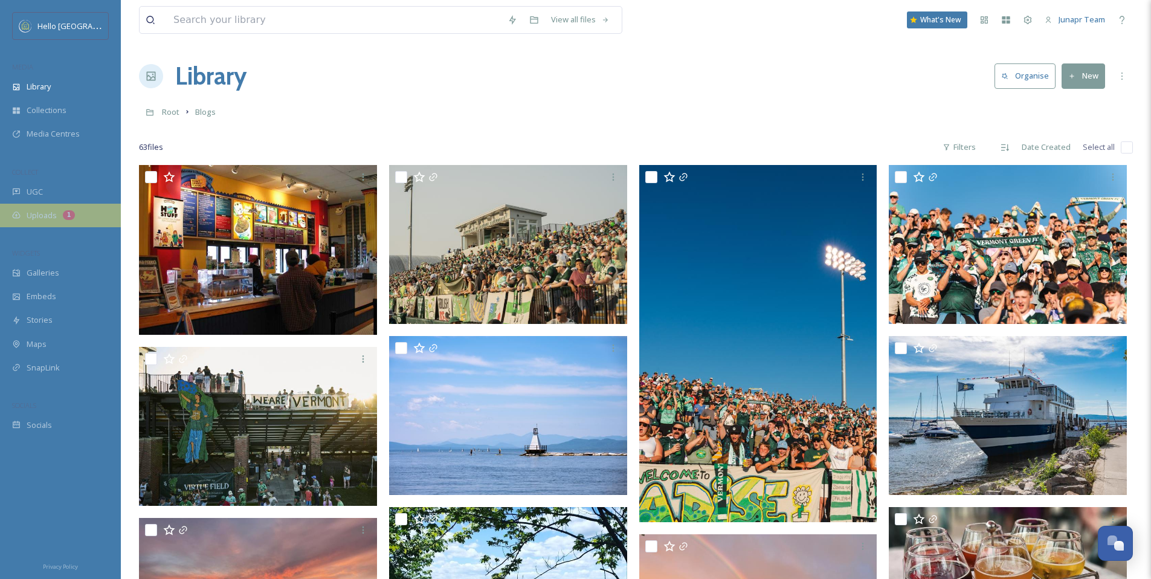
click at [37, 213] on span "Uploads" at bounding box center [42, 215] width 30 height 11
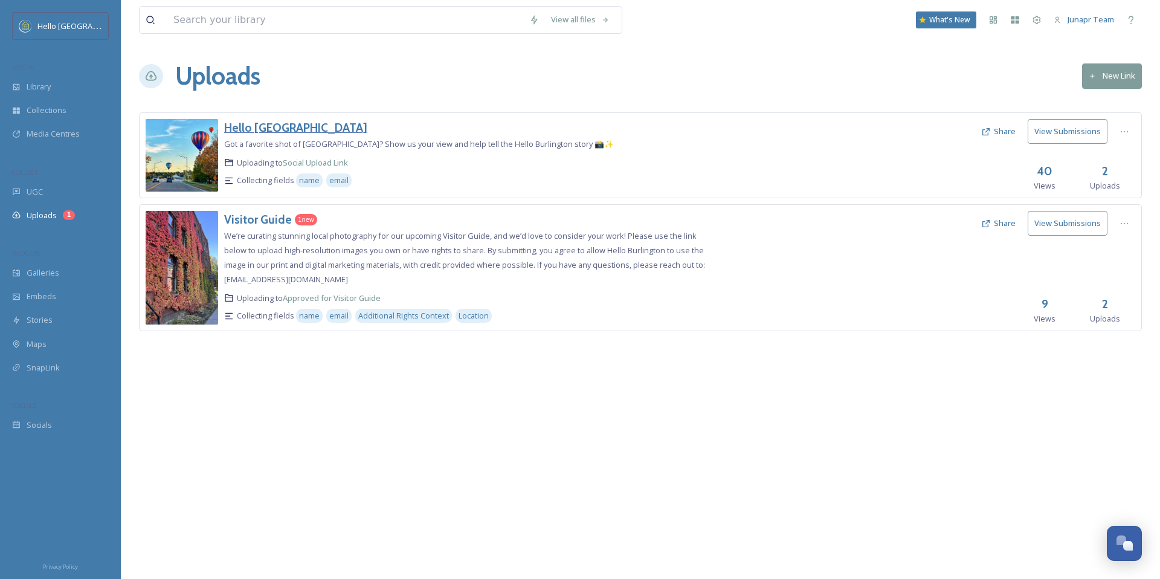
click at [274, 129] on h3 "Hello [GEOGRAPHIC_DATA]" at bounding box center [295, 127] width 143 height 15
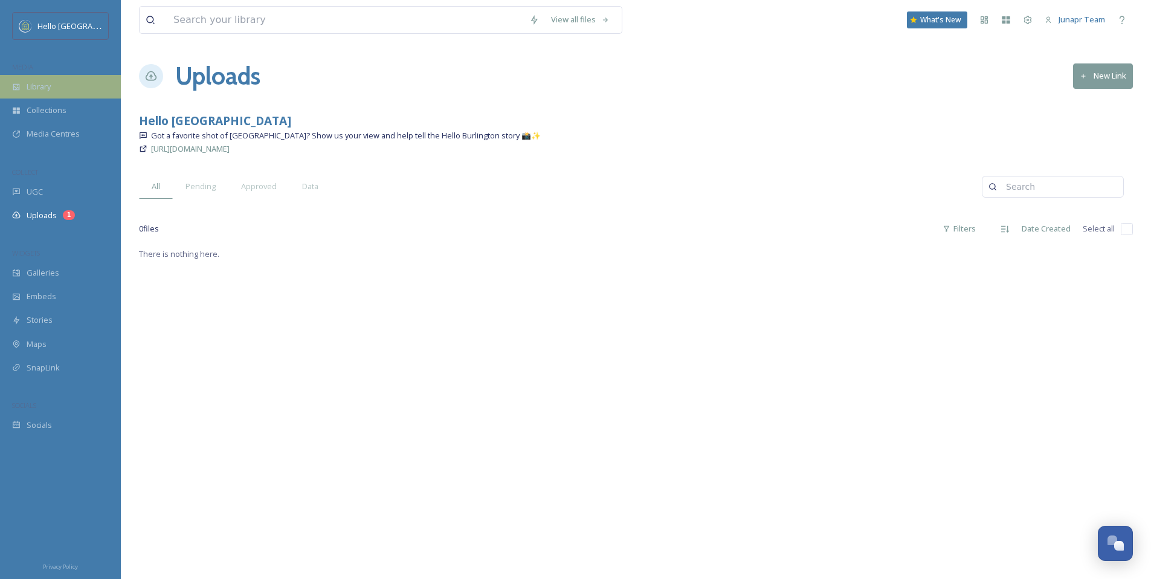
click at [37, 87] on span "Library" at bounding box center [39, 86] width 24 height 11
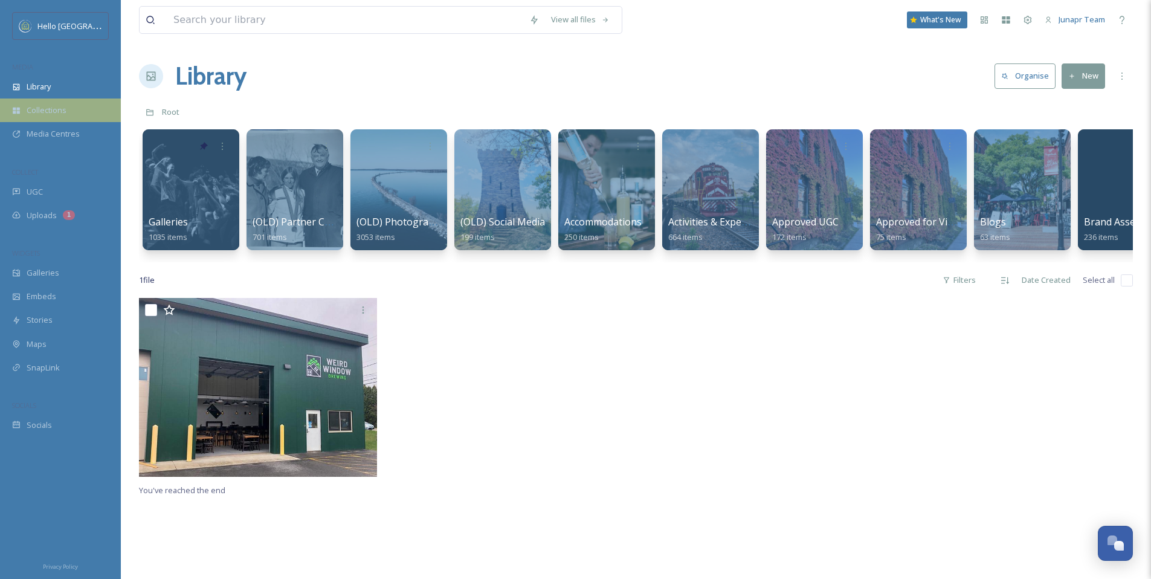
click at [43, 114] on span "Collections" at bounding box center [47, 110] width 40 height 11
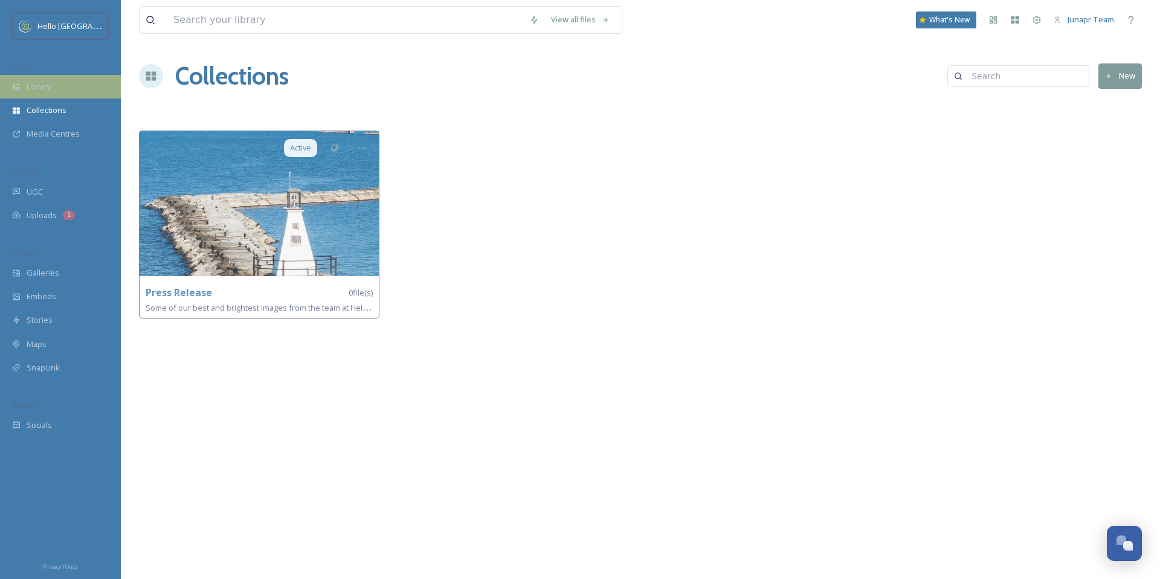
click at [45, 86] on span "Library" at bounding box center [39, 86] width 24 height 11
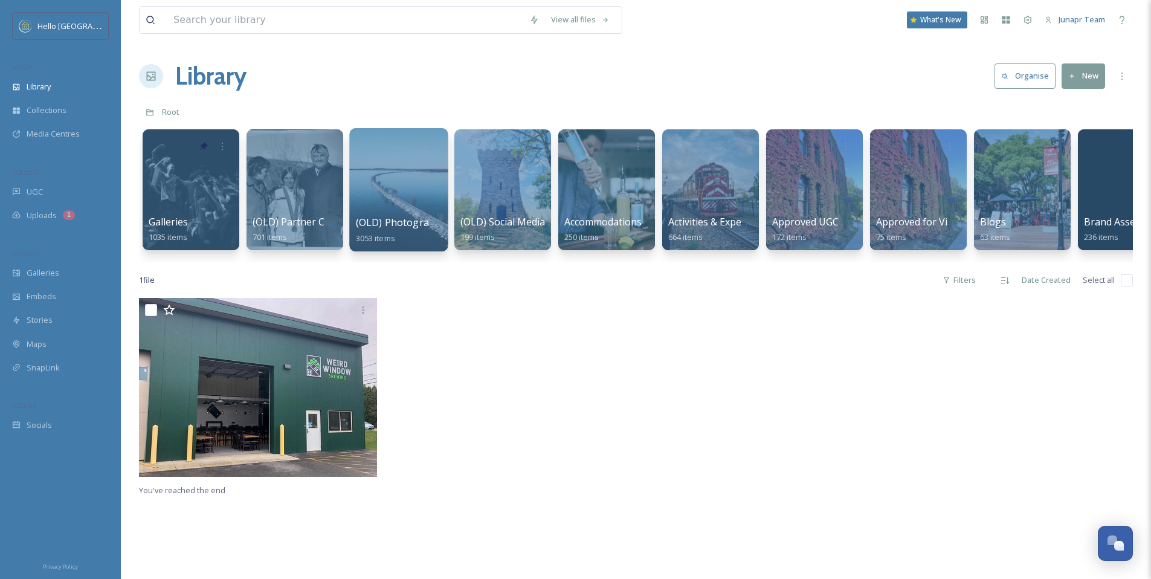
click at [384, 208] on div at bounding box center [398, 189] width 99 height 123
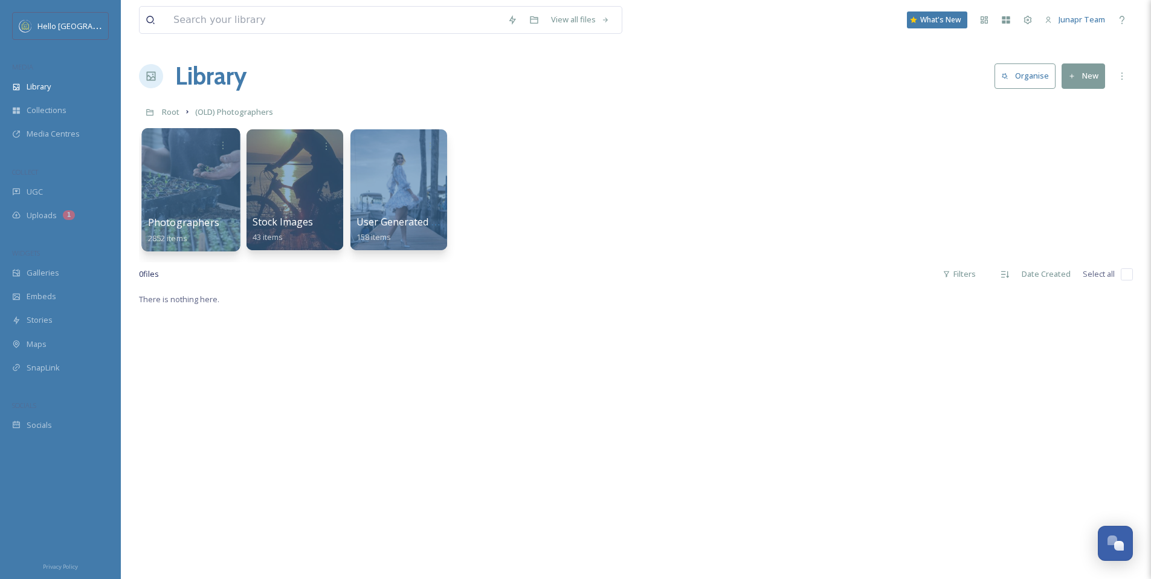
click at [175, 192] on div at bounding box center [190, 189] width 99 height 123
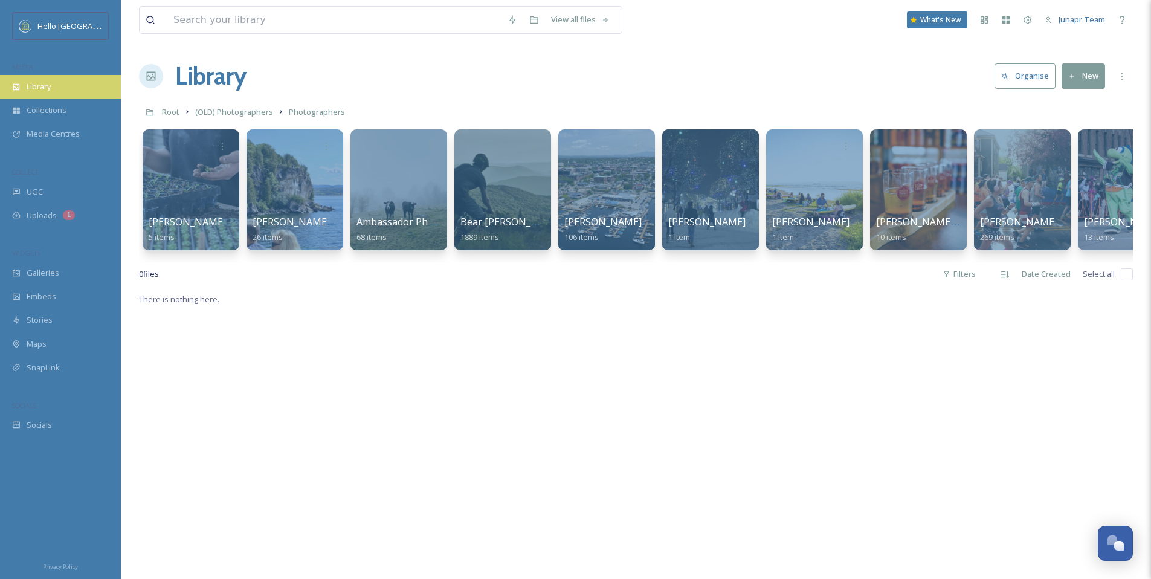
click at [47, 86] on span "Library" at bounding box center [39, 86] width 24 height 11
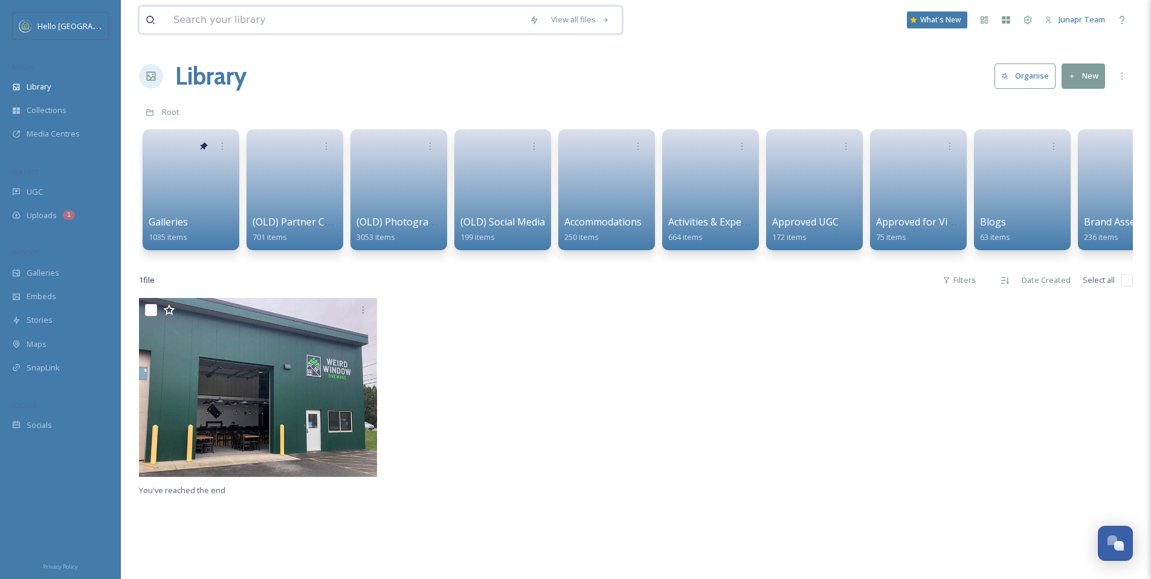
click at [207, 23] on input at bounding box center [345, 20] width 356 height 27
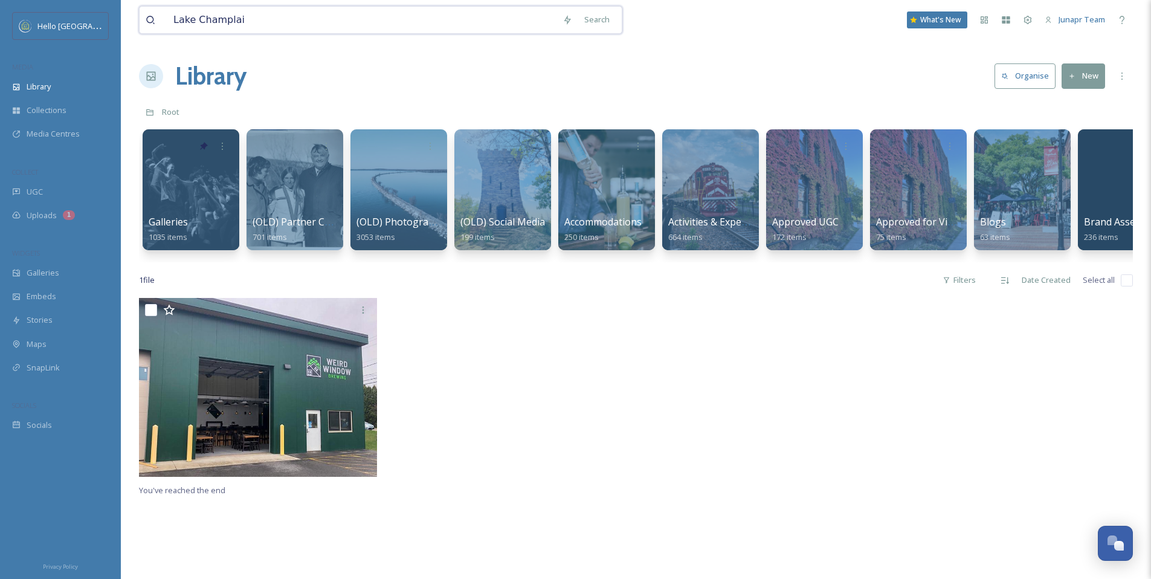
type input "Lake Champlain"
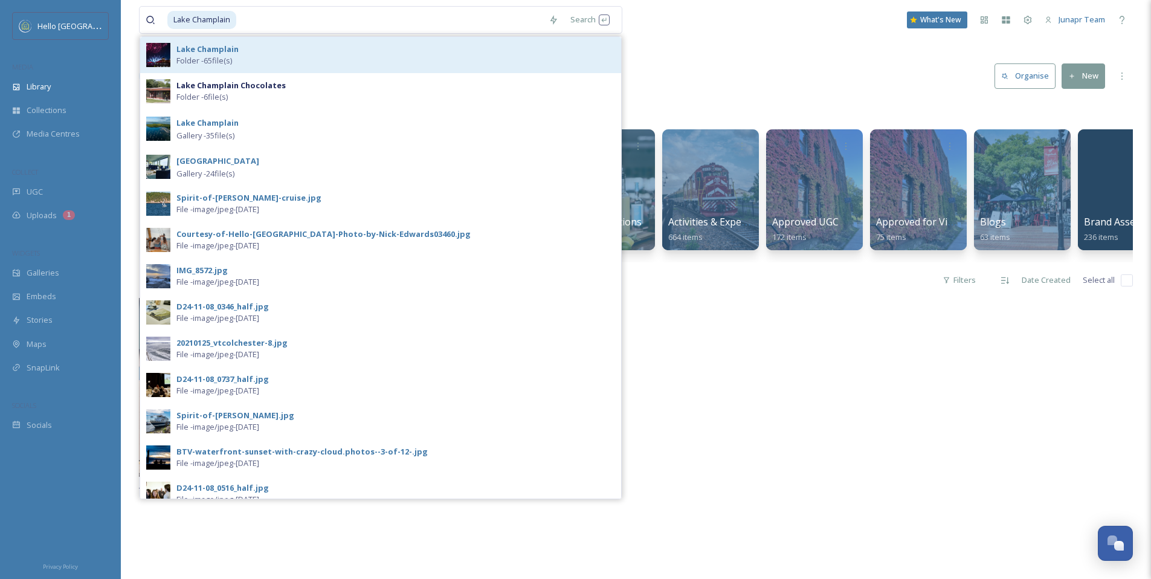
click at [207, 53] on strong "Lake Champlain" at bounding box center [207, 49] width 62 height 11
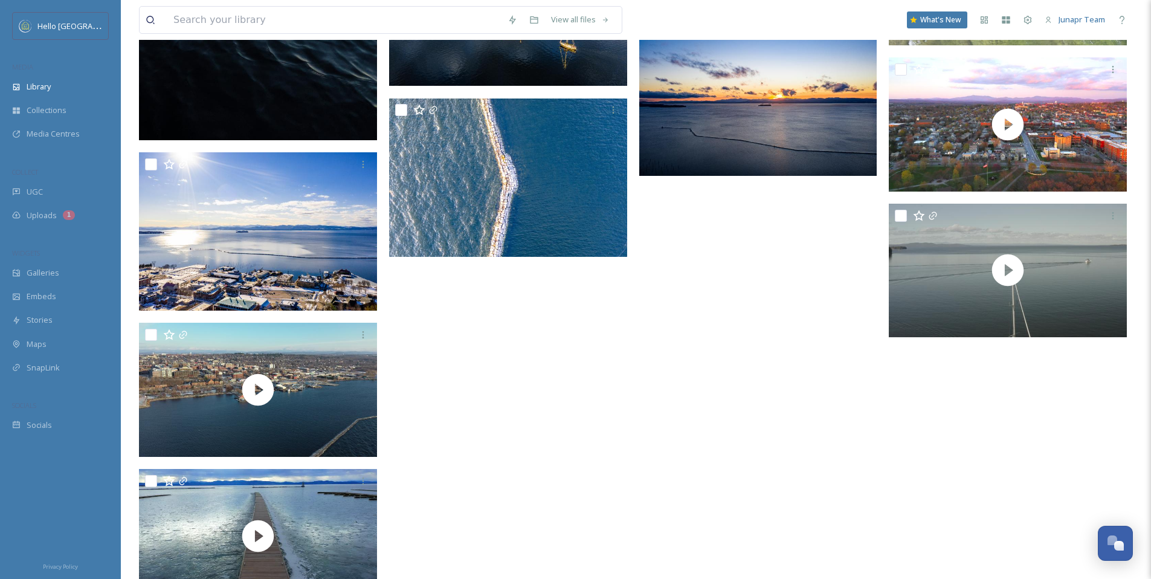
scroll to position [3488, 0]
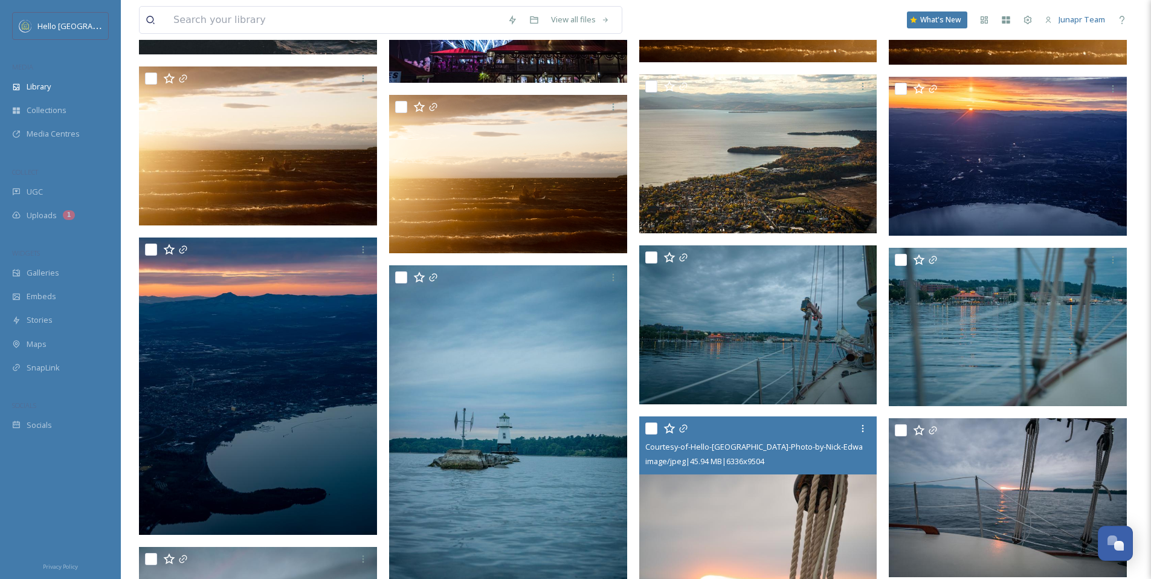
scroll to position [0, 0]
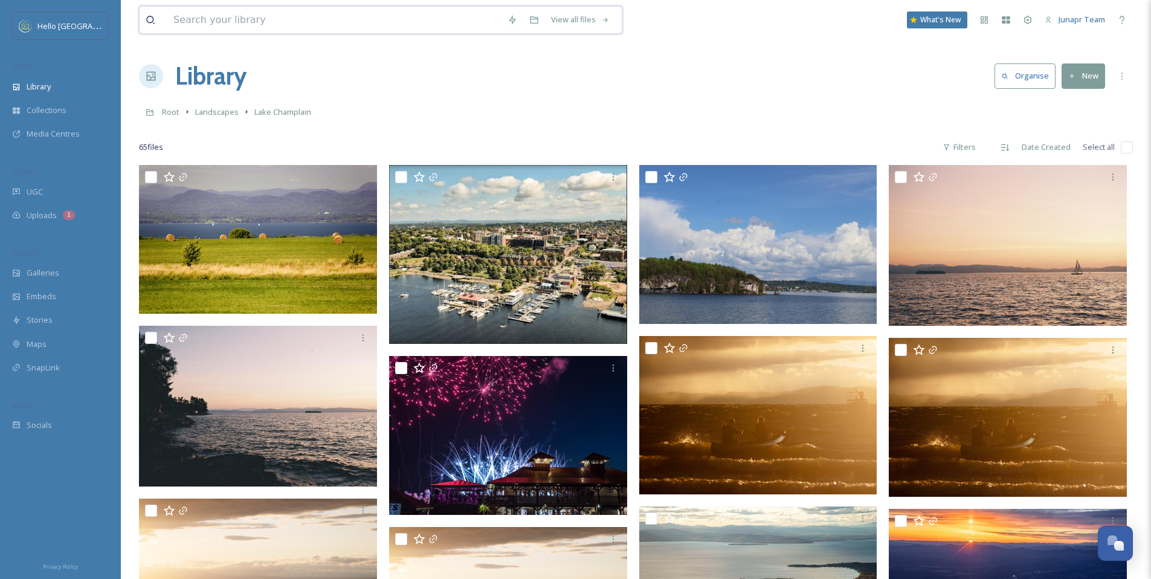
click at [277, 24] on input at bounding box center [334, 20] width 334 height 27
type input "[PERSON_NAME]"
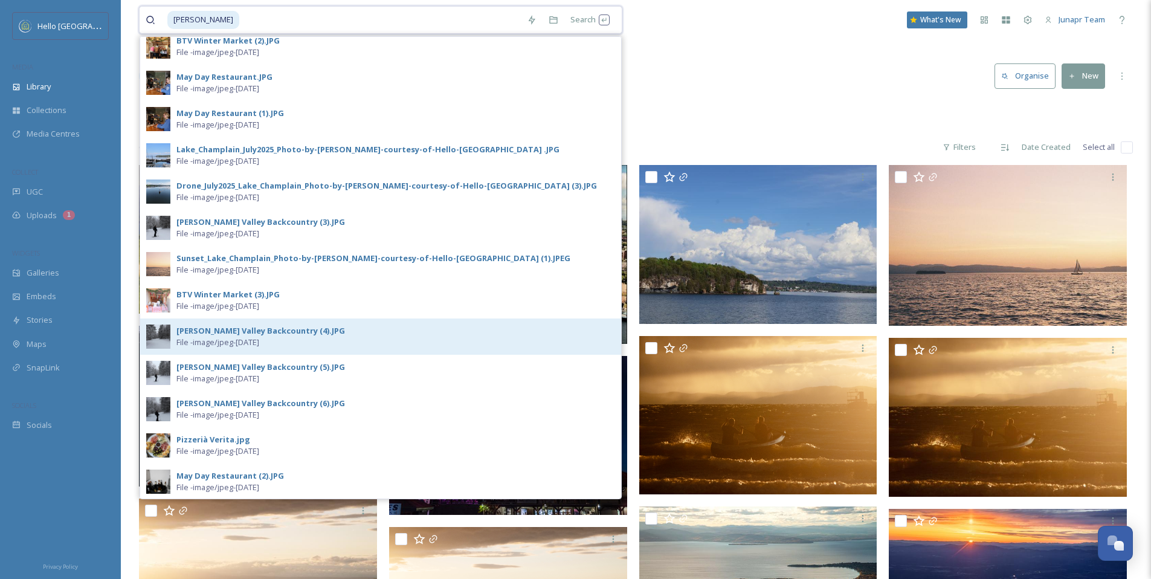
scroll to position [264, 0]
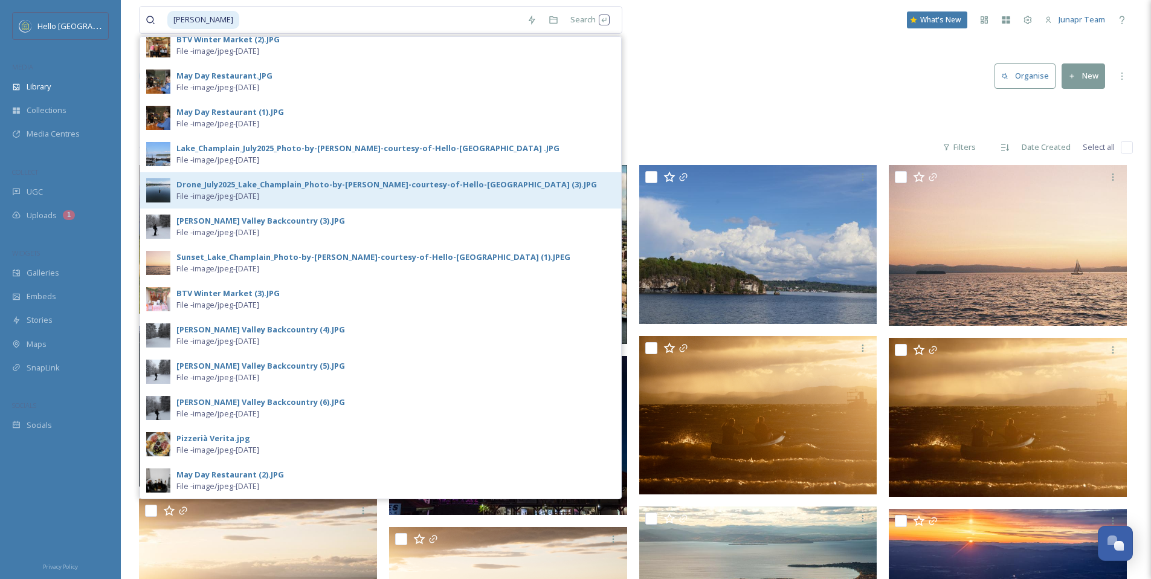
click at [241, 188] on div "Drone_July2025_Lake_Champlain_Photo-by-[PERSON_NAME]-courtesy-of-Hello-[GEOGRAP…" at bounding box center [386, 184] width 421 height 11
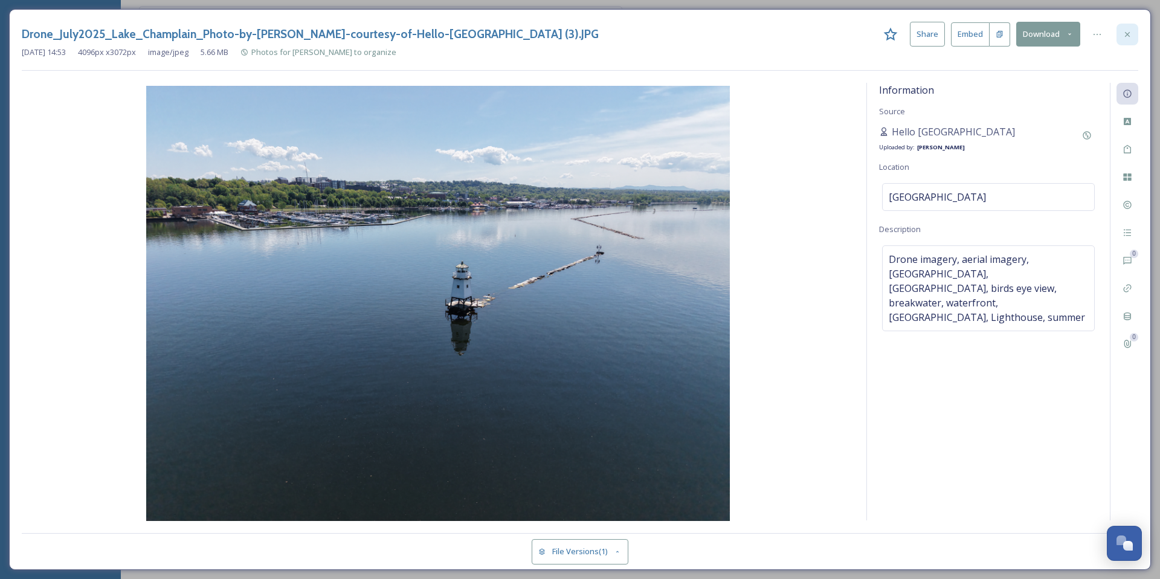
click at [1125, 34] on icon at bounding box center [1128, 35] width 10 height 10
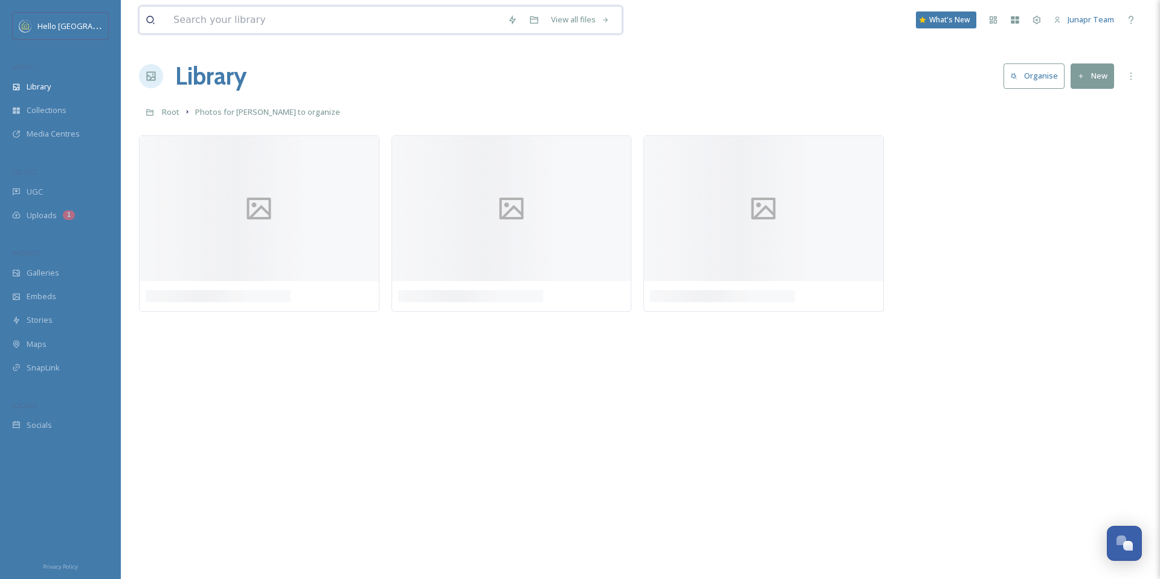
click at [296, 24] on input at bounding box center [334, 20] width 334 height 27
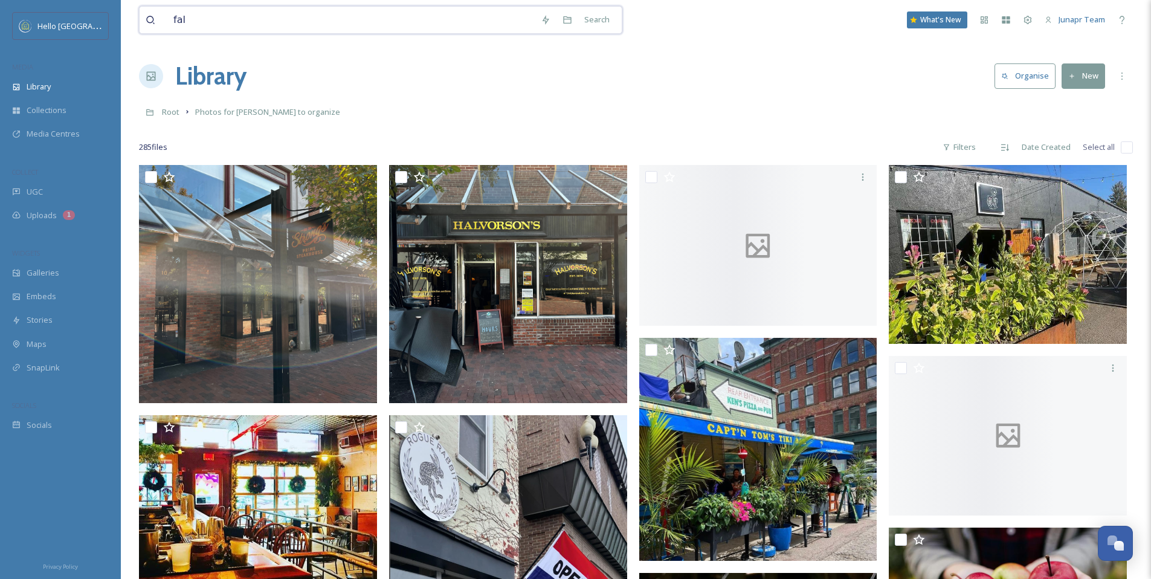
type input "fall"
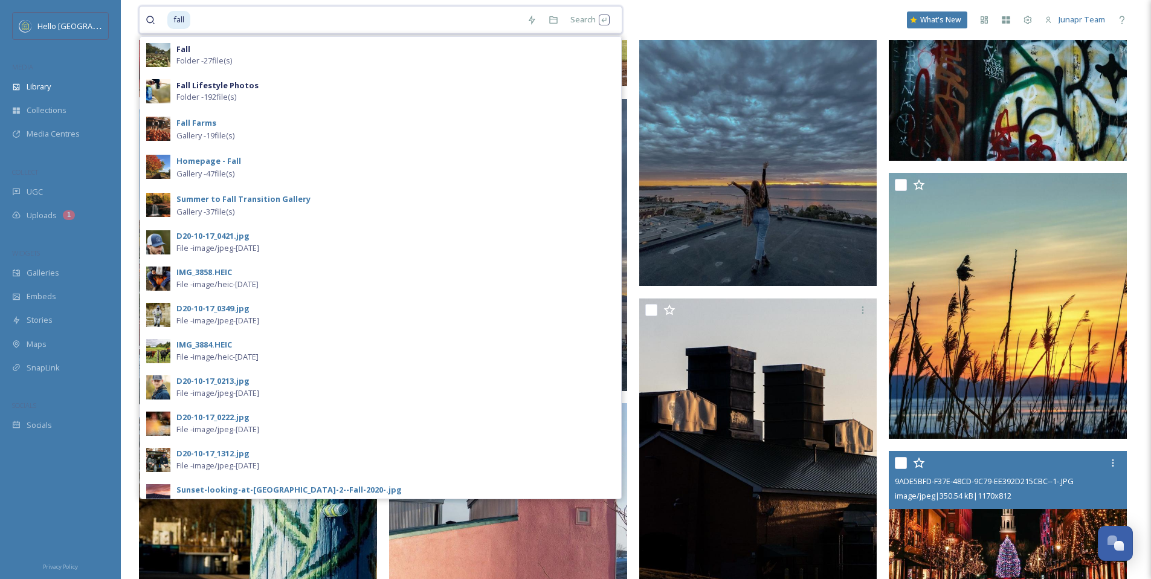
scroll to position [1042, 0]
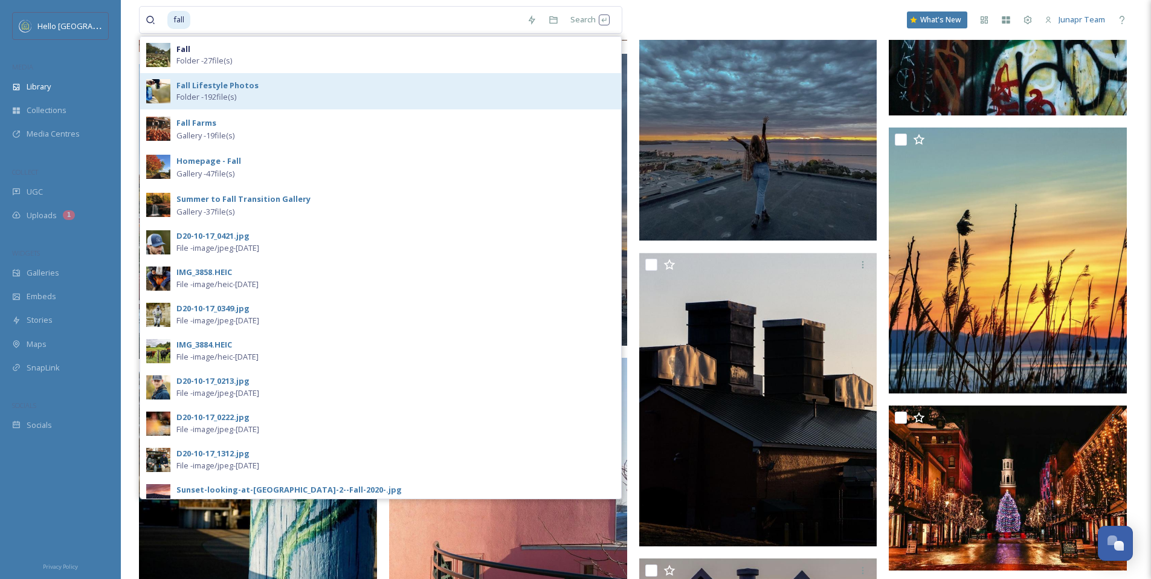
click at [210, 83] on strong "Fall Lifestyle Photos" at bounding box center [217, 85] width 82 height 11
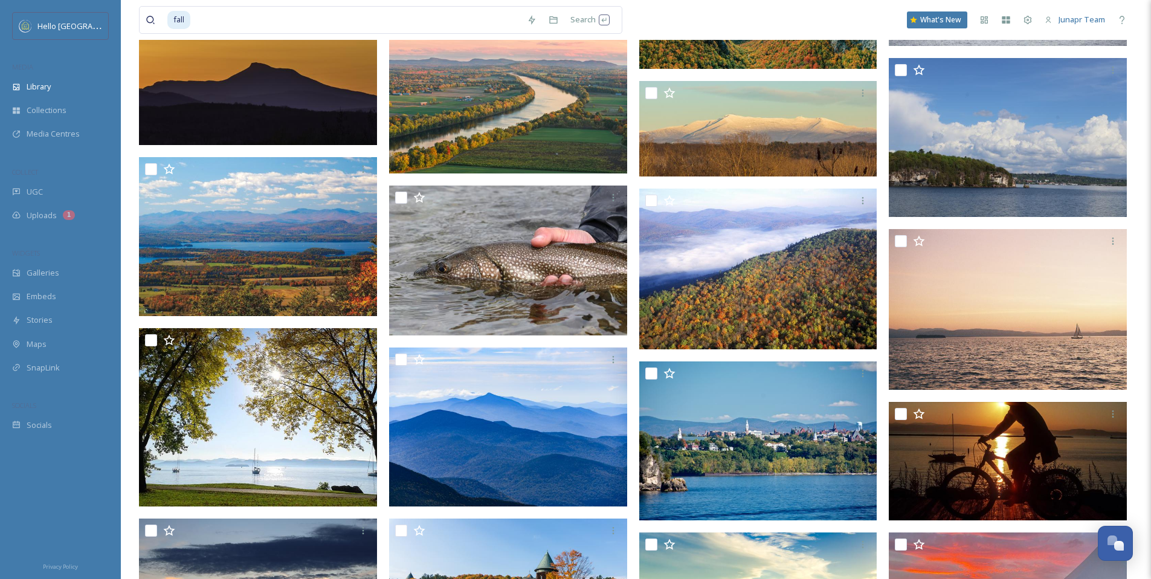
scroll to position [12809, 0]
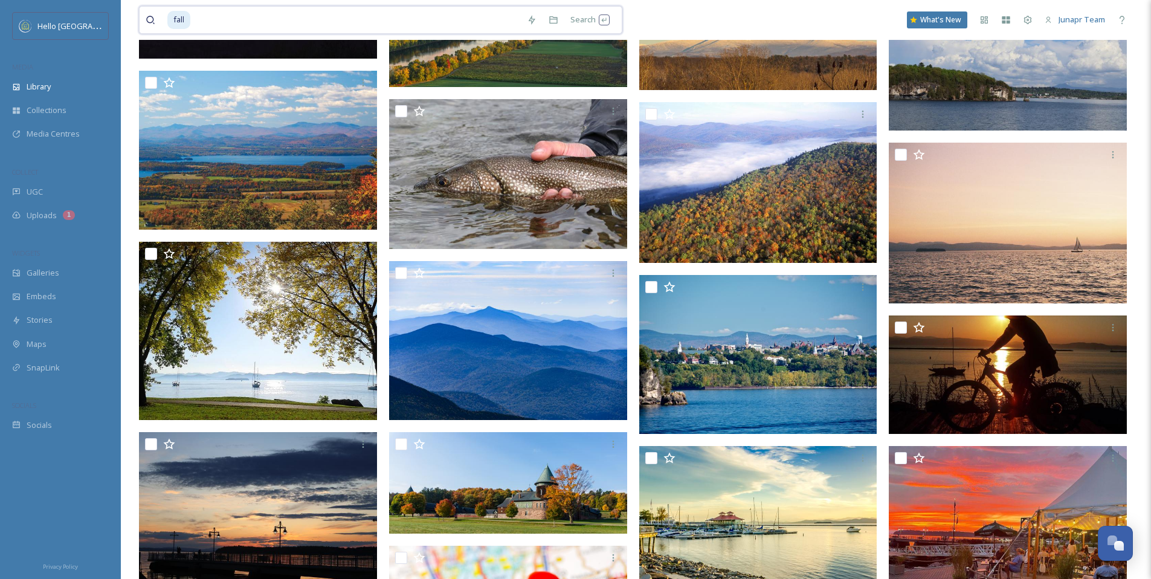
drag, startPoint x: 199, startPoint y: 22, endPoint x: 142, endPoint y: 19, distance: 56.9
click at [142, 19] on div "fall Search" at bounding box center [380, 20] width 483 height 28
type input "f"
type input "airport"
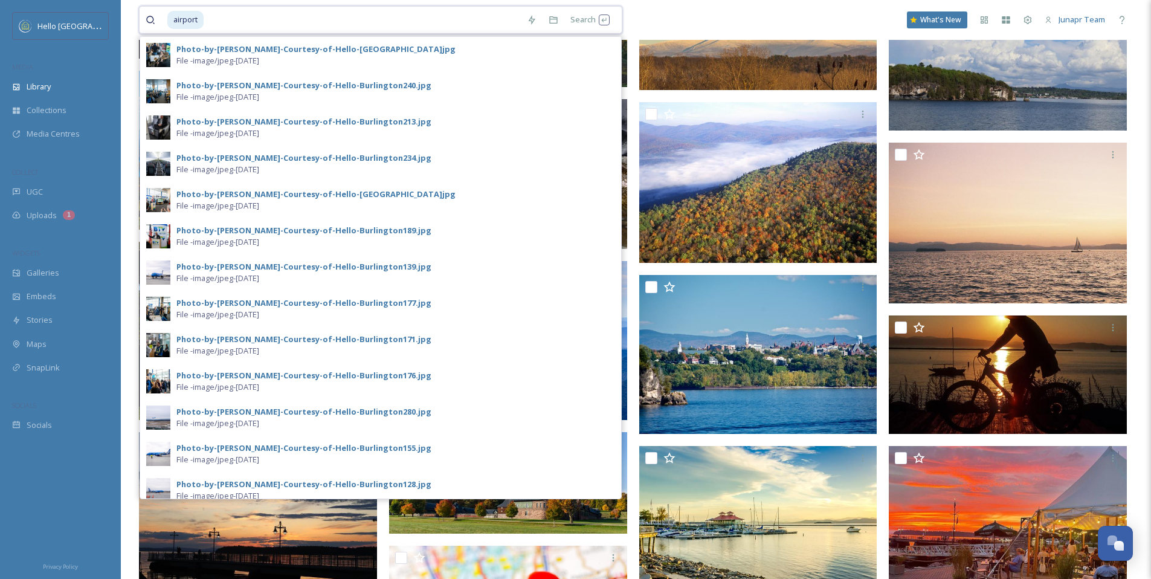
click at [319, 11] on input at bounding box center [363, 20] width 316 height 27
click at [309, 24] on input at bounding box center [363, 20] width 316 height 27
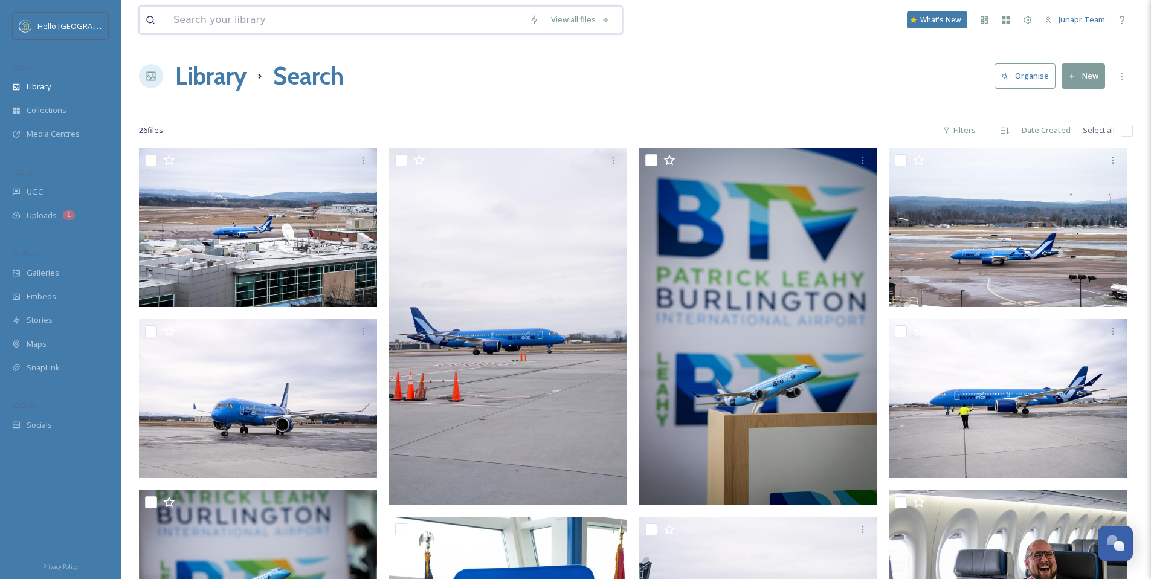
click at [211, 10] on input at bounding box center [345, 20] width 356 height 27
type input "a"
type input "plane"
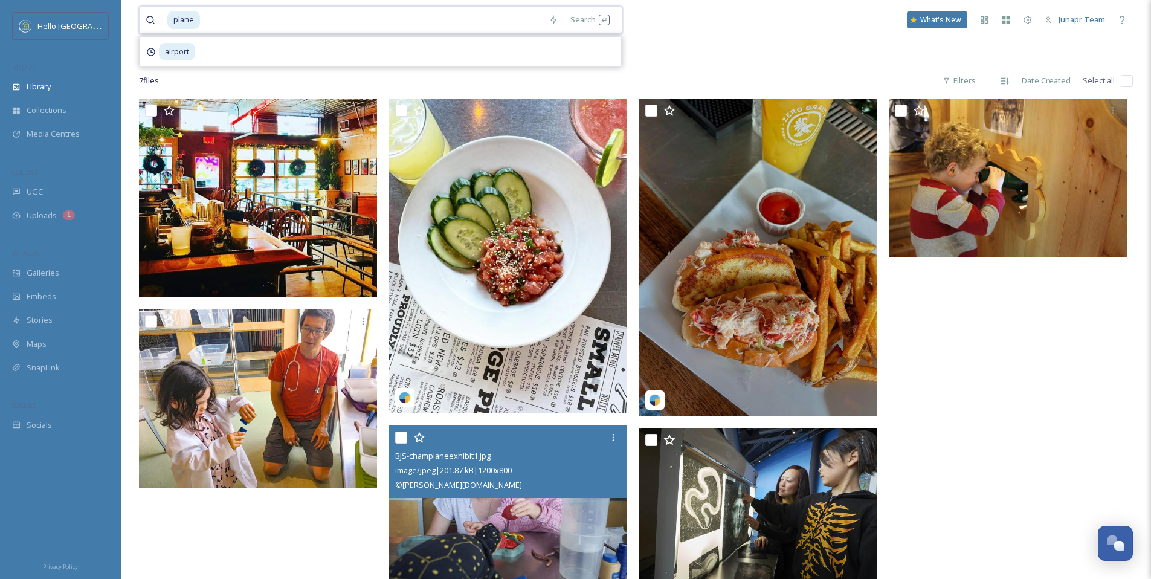
scroll to position [148, 0]
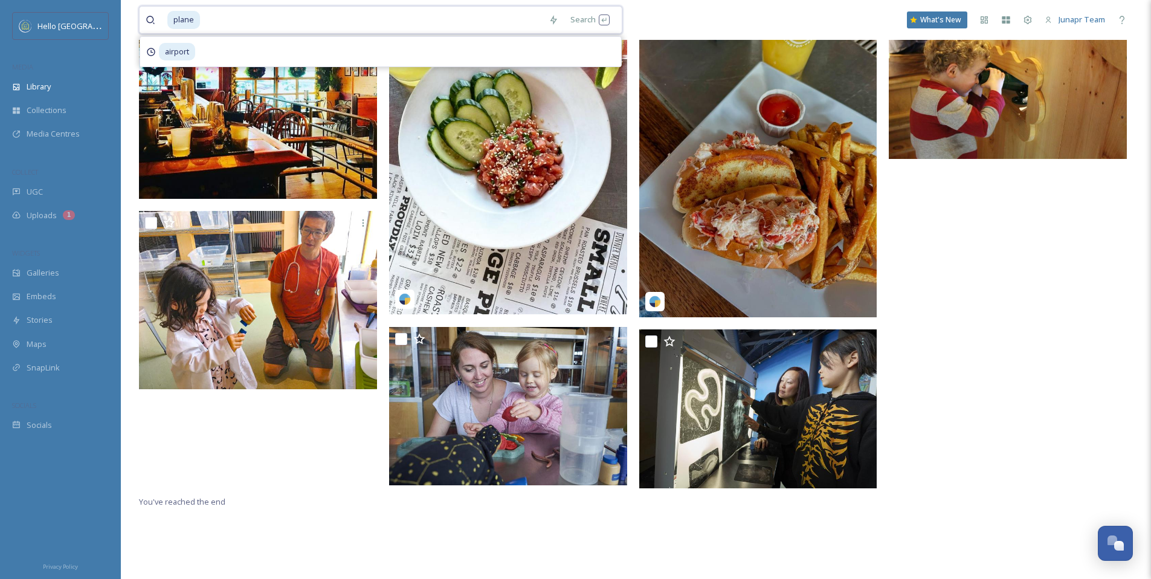
click at [222, 18] on input at bounding box center [371, 20] width 341 height 27
type input "p"
type input "amtrak"
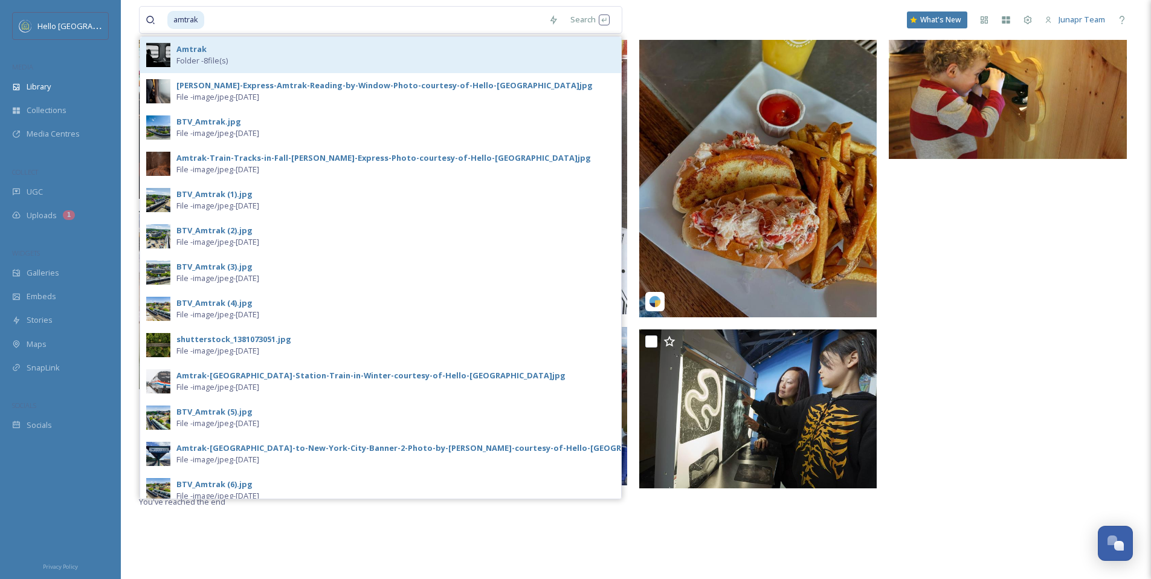
click at [199, 55] on span "Folder - 8 file(s)" at bounding box center [201, 60] width 51 height 11
